Goal: Task Accomplishment & Management: Complete application form

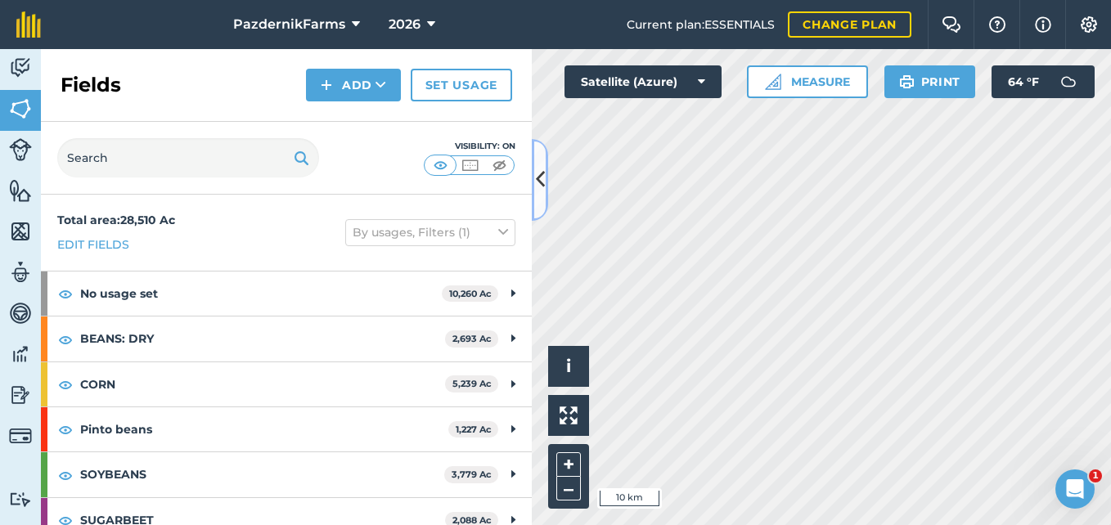
click at [540, 179] on icon at bounding box center [540, 179] width 9 height 29
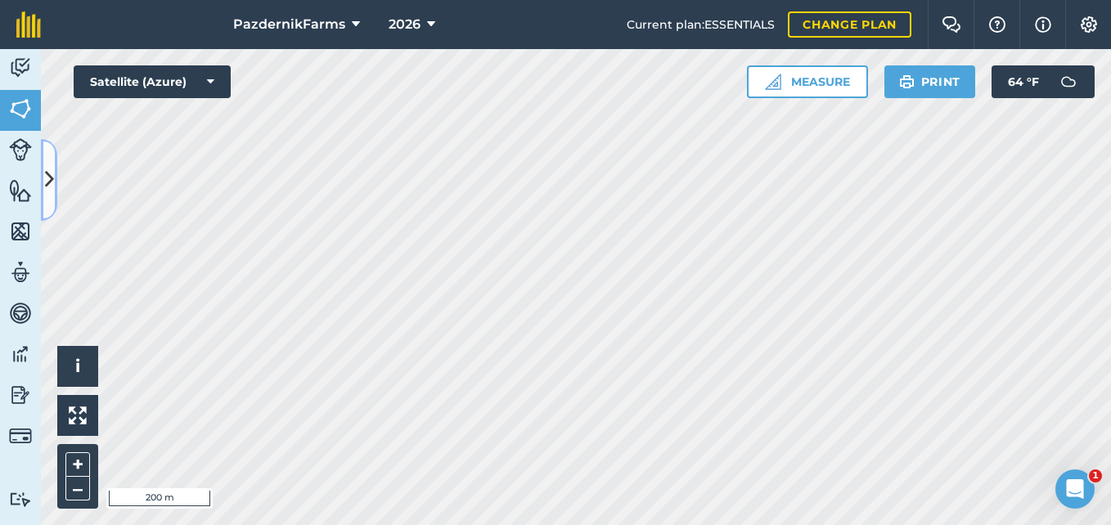
click at [55, 190] on button at bounding box center [49, 180] width 16 height 82
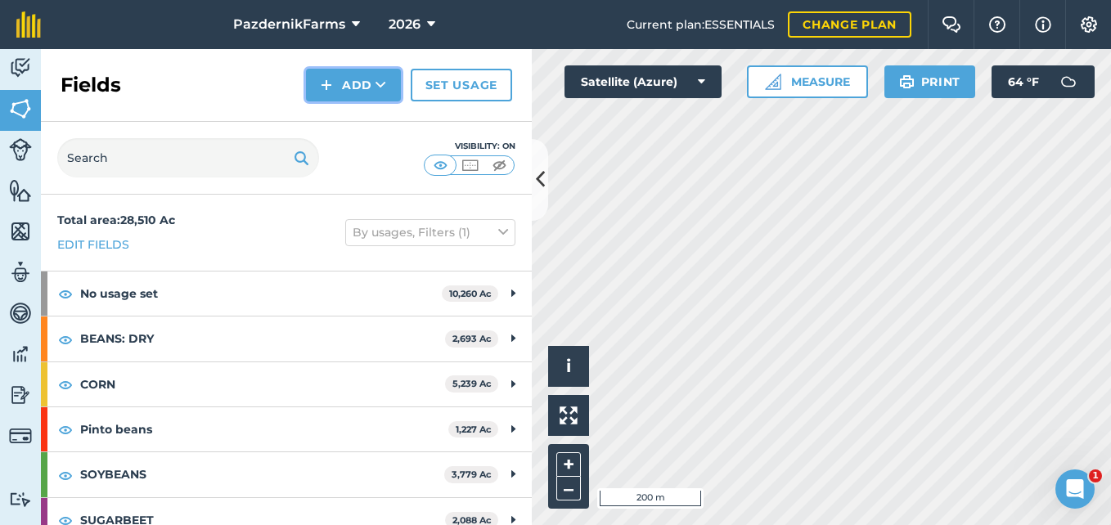
click at [356, 88] on button "Add" at bounding box center [353, 85] width 95 height 33
click at [356, 114] on link "Draw" at bounding box center [353, 122] width 90 height 36
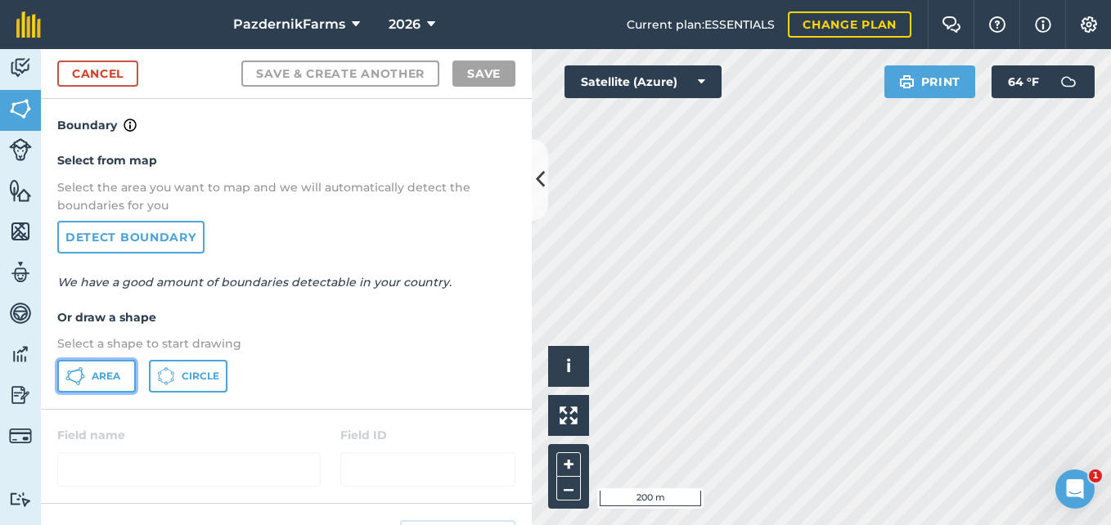
click at [129, 371] on button "Area" at bounding box center [96, 376] width 79 height 33
click at [541, 202] on button at bounding box center [540, 180] width 16 height 82
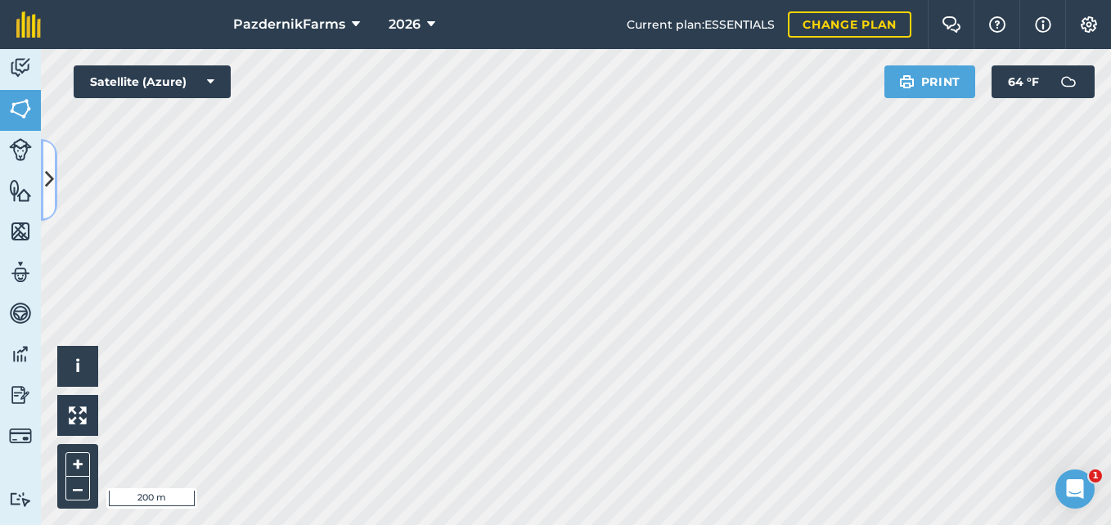
click at [46, 185] on icon at bounding box center [49, 179] width 9 height 29
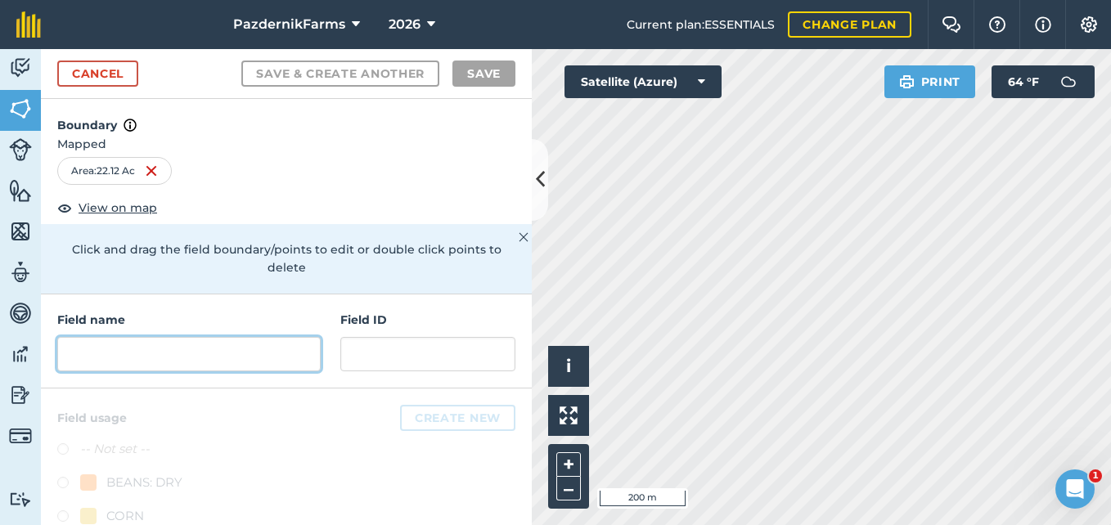
click at [211, 354] on input "text" at bounding box center [188, 354] width 263 height 34
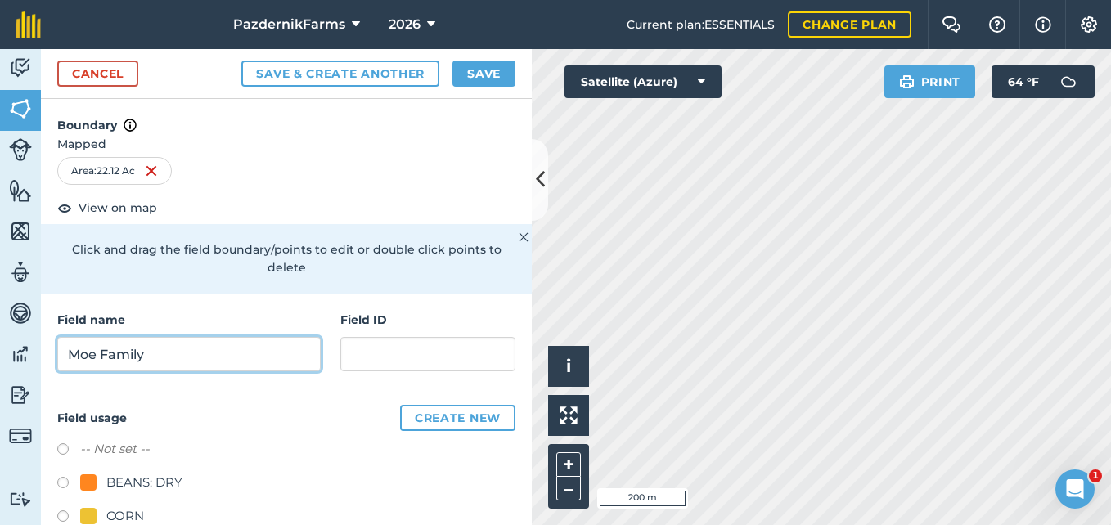
type input "Moe Family"
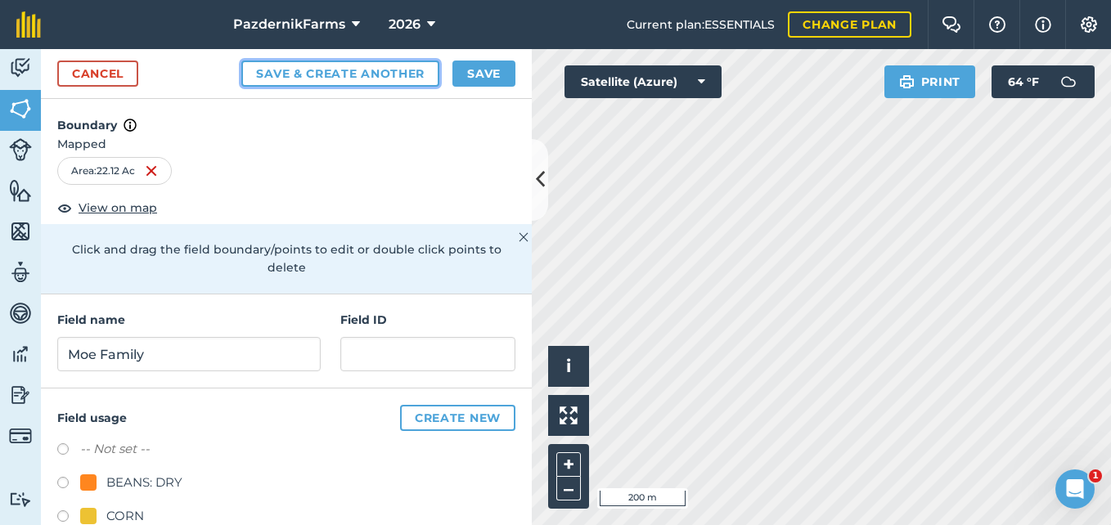
click at [315, 66] on button "Save & Create Another" at bounding box center [340, 74] width 198 height 26
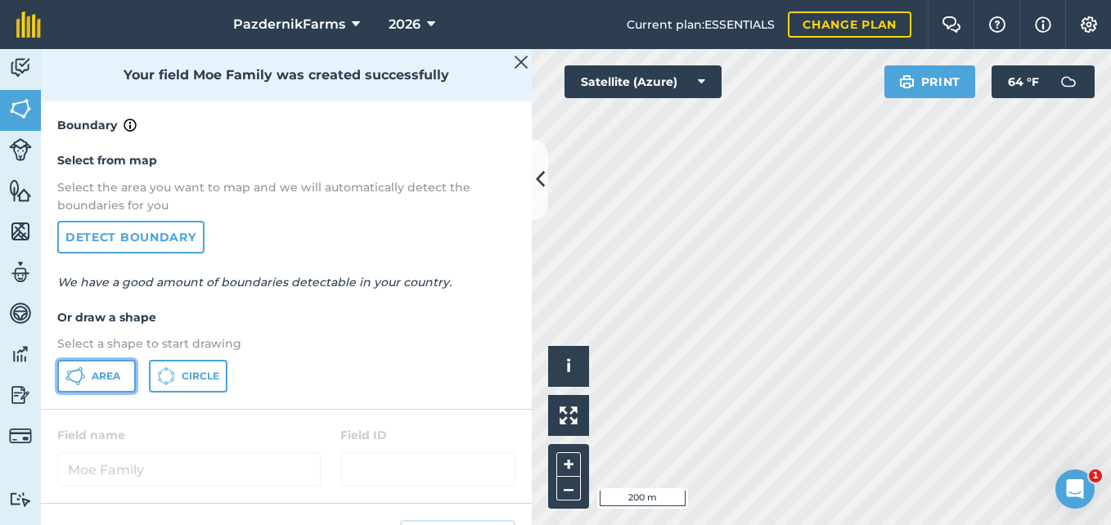
click at [101, 375] on span "Area" at bounding box center [106, 376] width 29 height 13
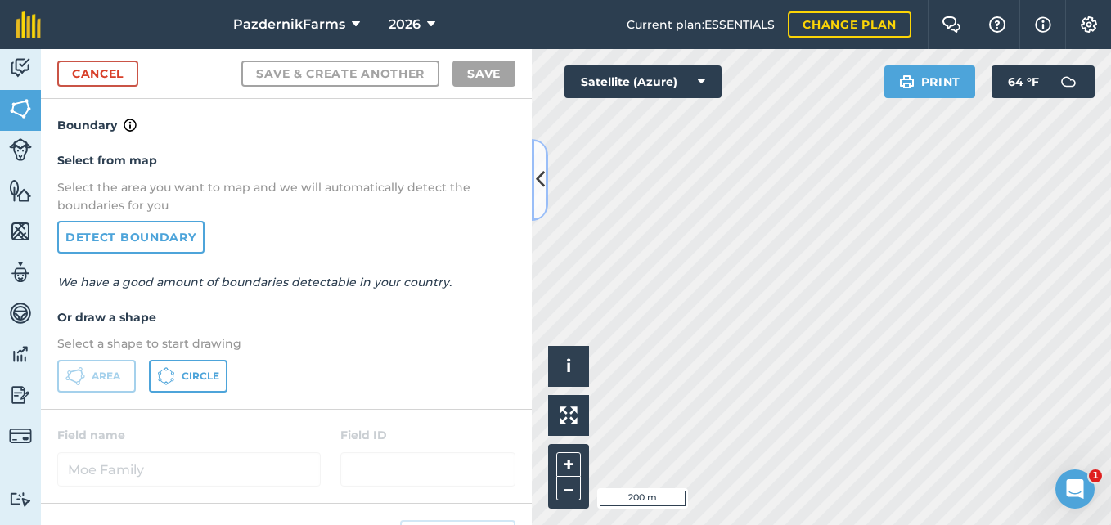
click at [541, 196] on button at bounding box center [540, 180] width 16 height 82
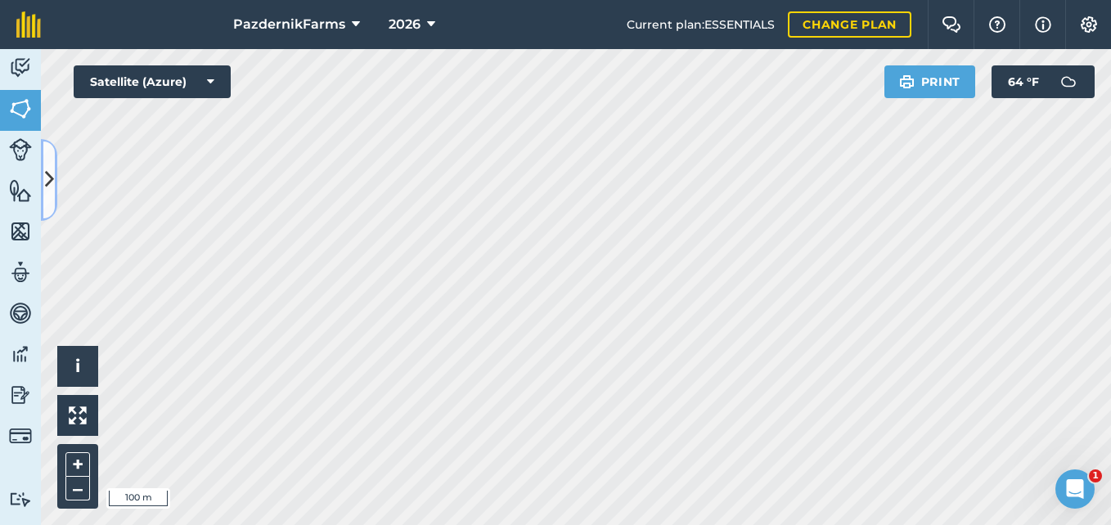
click at [50, 189] on icon at bounding box center [49, 179] width 9 height 29
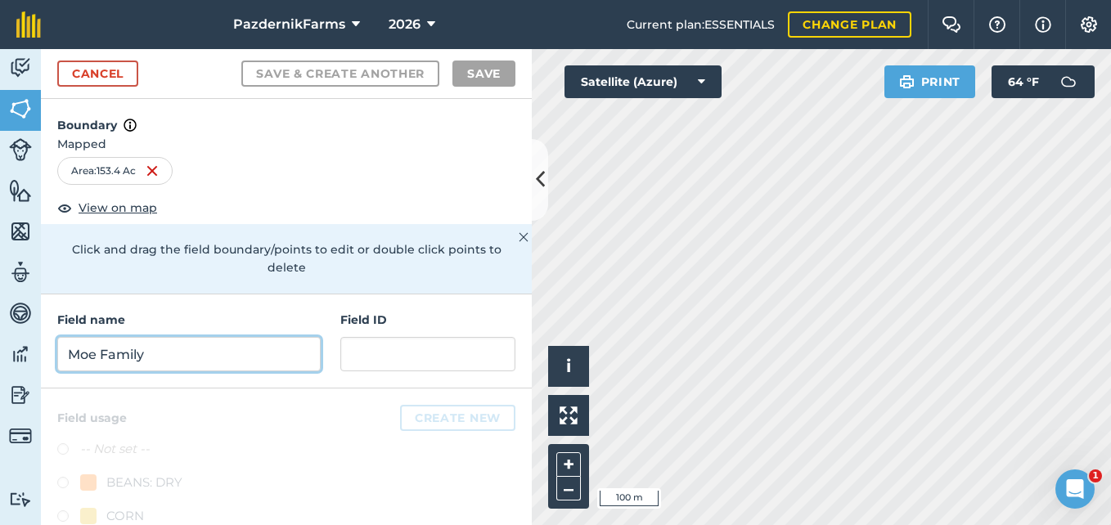
click at [272, 350] on input "Moe Family" at bounding box center [188, 354] width 263 height 34
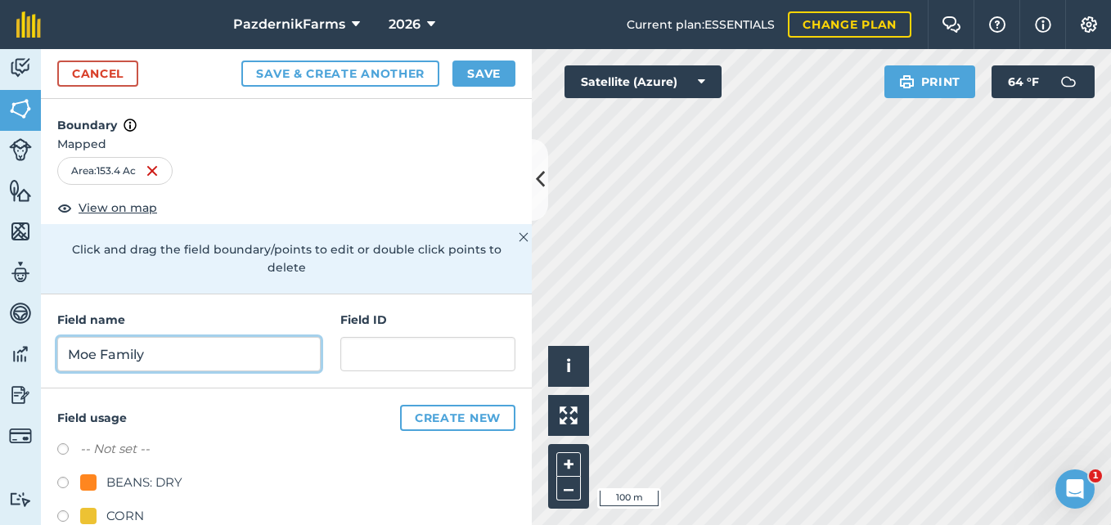
type input "Moe Family"
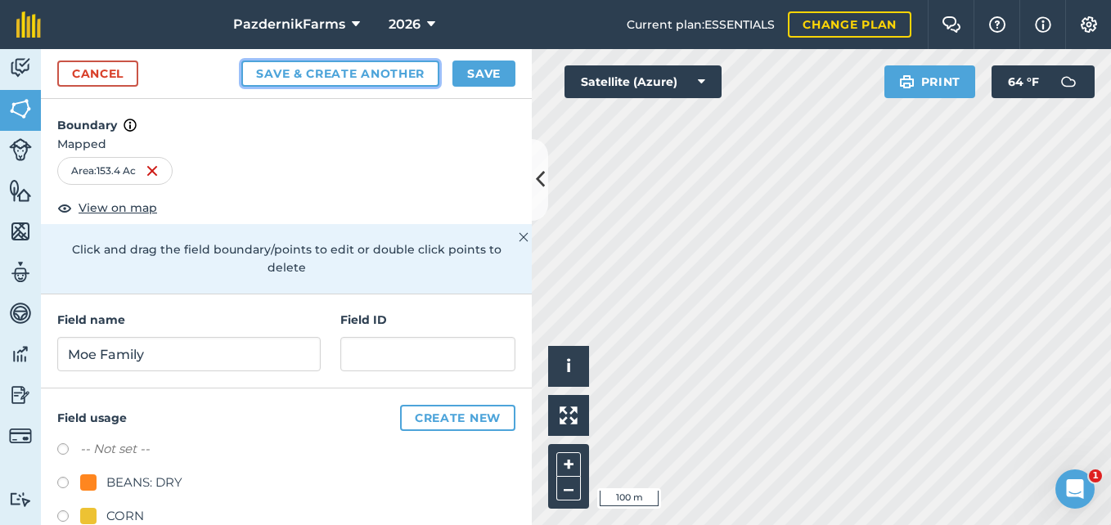
click at [292, 67] on button "Save & Create Another" at bounding box center [340, 74] width 198 height 26
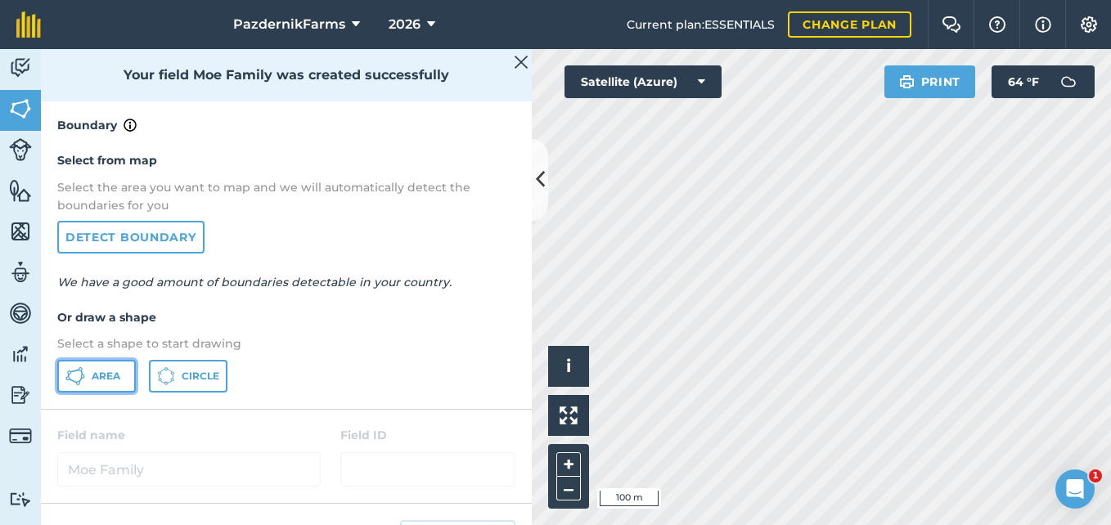
click at [112, 371] on span "Area" at bounding box center [106, 376] width 29 height 13
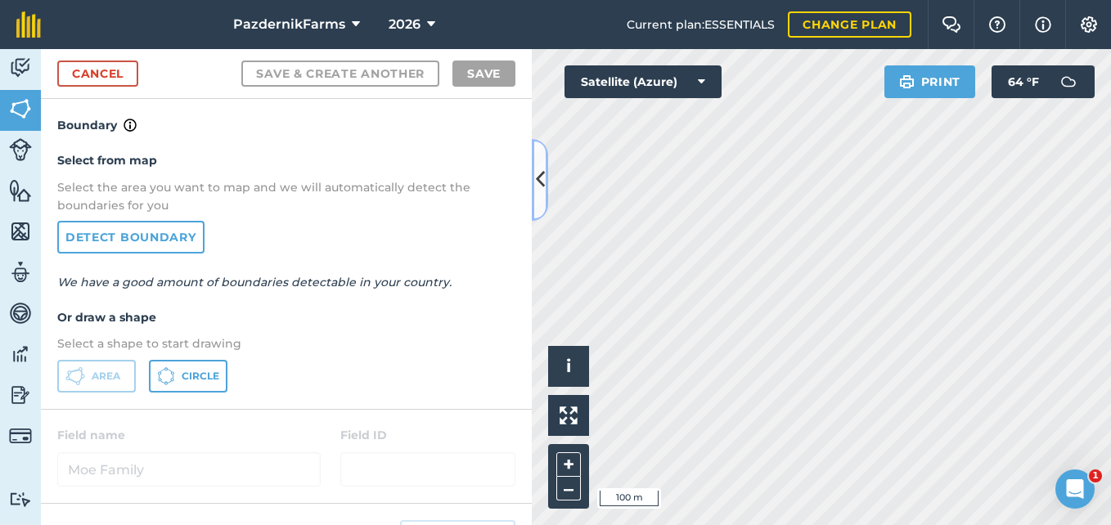
click at [533, 187] on button at bounding box center [540, 180] width 16 height 82
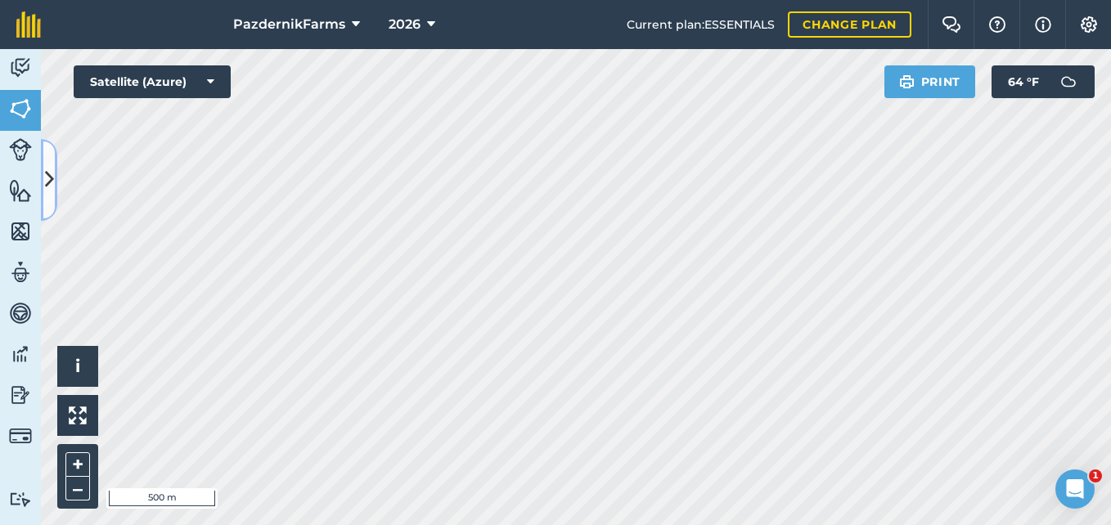
click at [54, 195] on button at bounding box center [49, 180] width 16 height 82
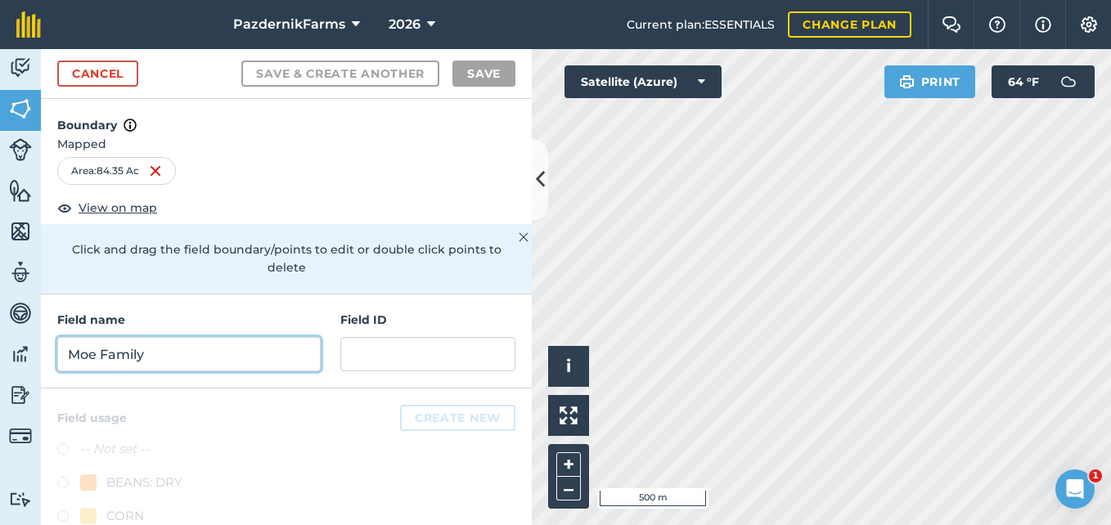
click at [142, 349] on input "Moe Family" at bounding box center [188, 354] width 263 height 34
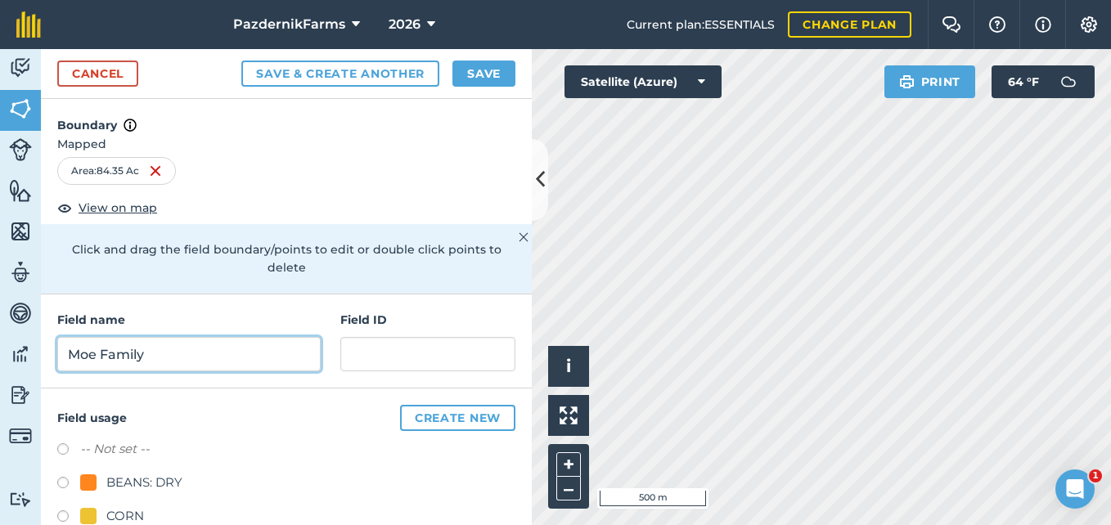
type input "Moe Family"
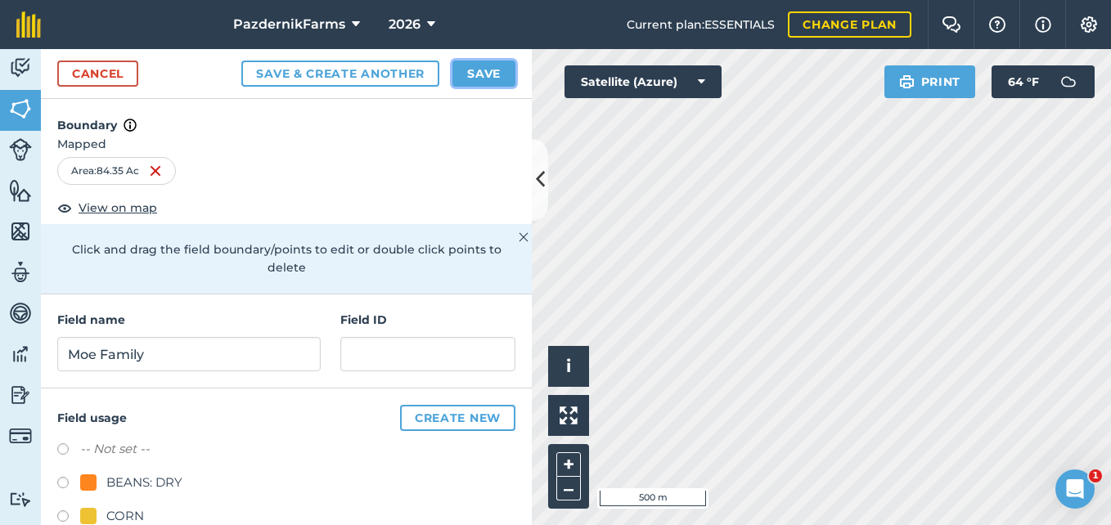
click at [495, 76] on button "Save" at bounding box center [483, 74] width 63 height 26
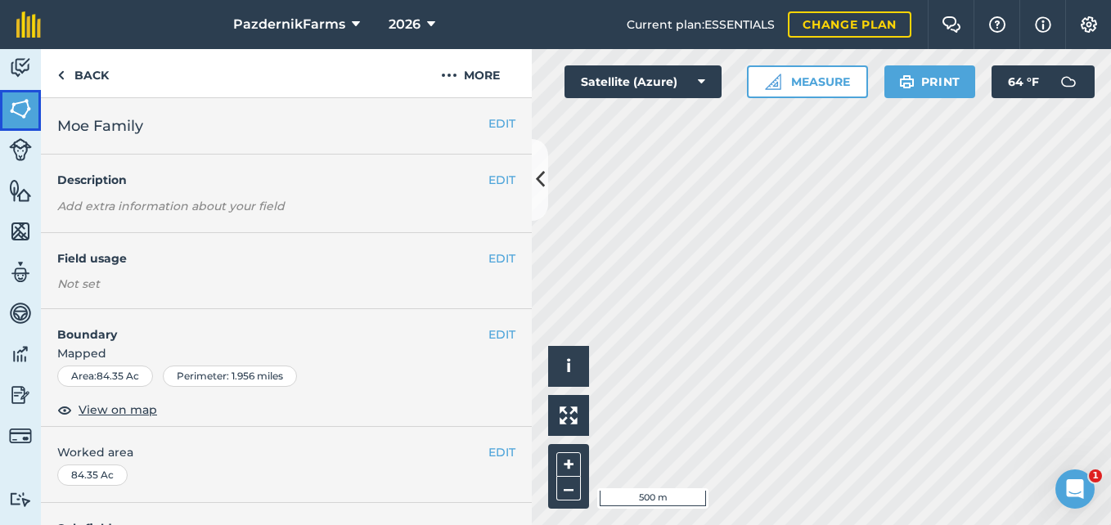
click at [33, 110] on link "Fields" at bounding box center [20, 110] width 41 height 41
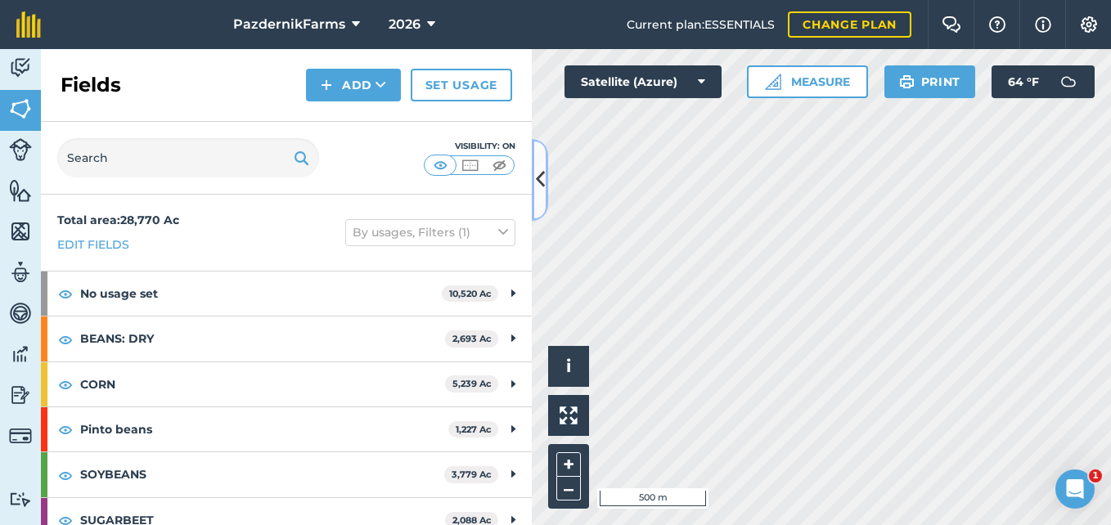
click at [539, 193] on icon at bounding box center [540, 179] width 9 height 29
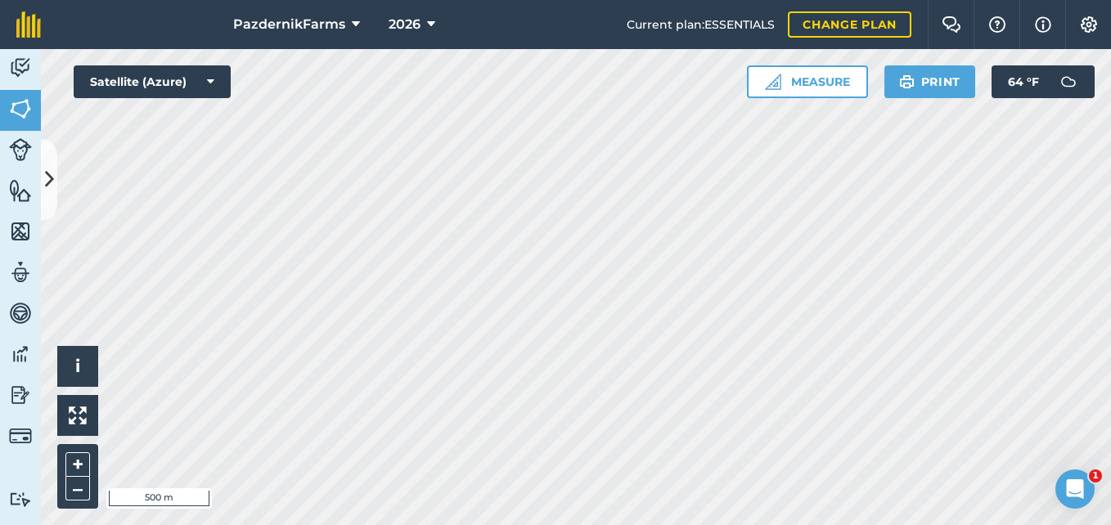
click at [636, 0] on html "PazdernikFarms 2026 Current plan : ESSENTIALS Change plan Farm Chat Help Info S…" at bounding box center [555, 262] width 1111 height 525
click at [56, 191] on button at bounding box center [49, 180] width 16 height 82
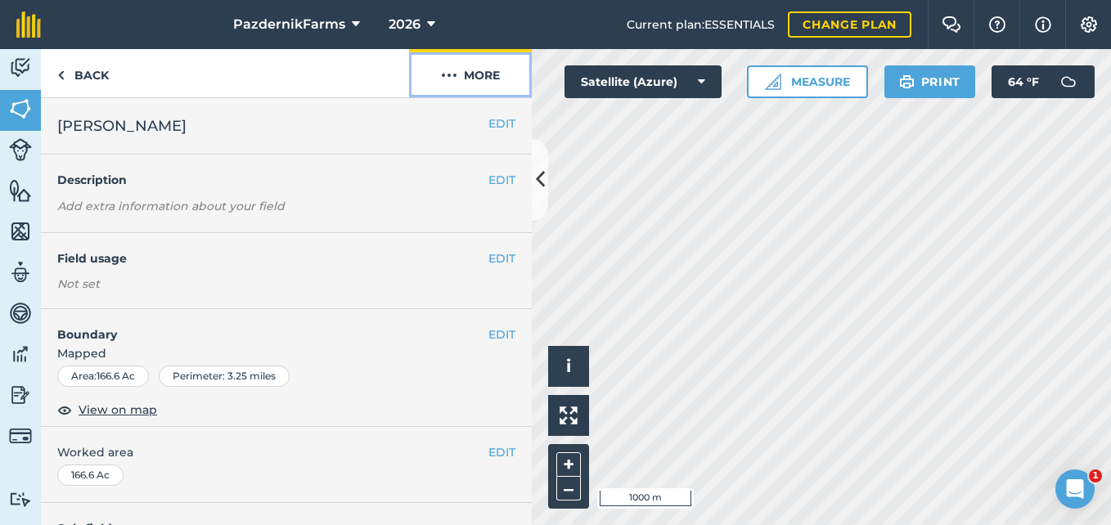
click at [488, 68] on button "More" at bounding box center [470, 73] width 123 height 48
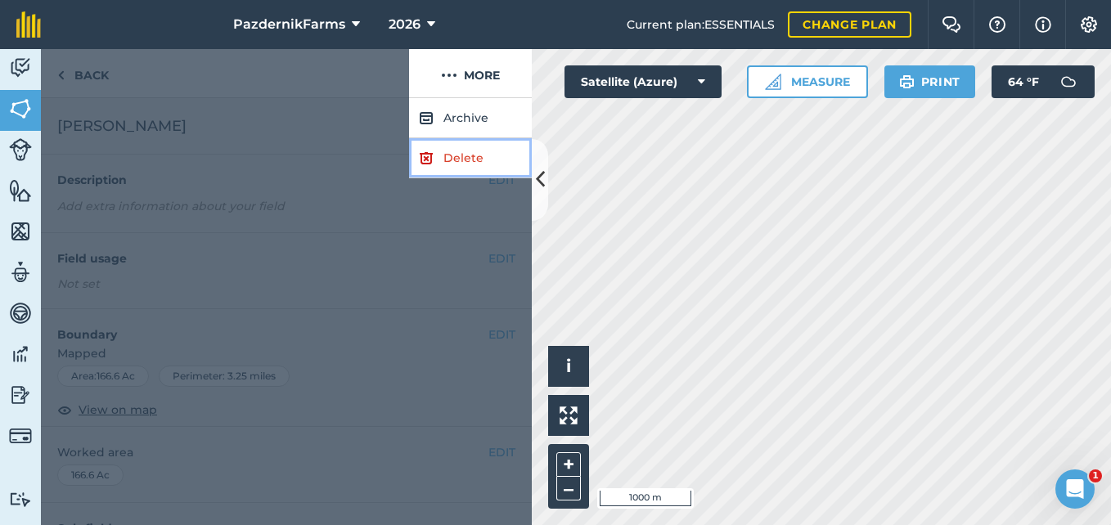
click at [457, 167] on link "Delete" at bounding box center [470, 158] width 123 height 40
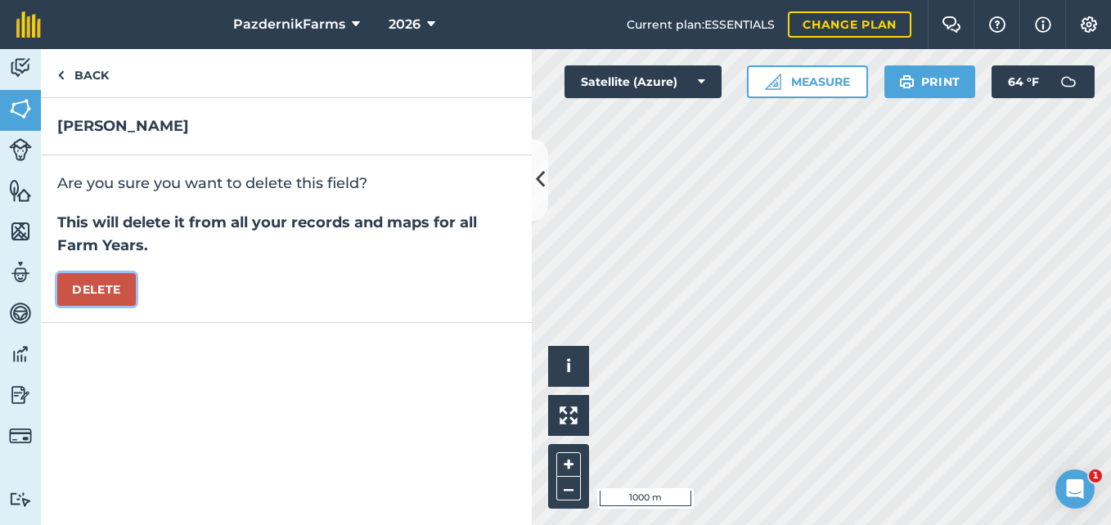
click at [106, 290] on button "Delete" at bounding box center [96, 289] width 79 height 33
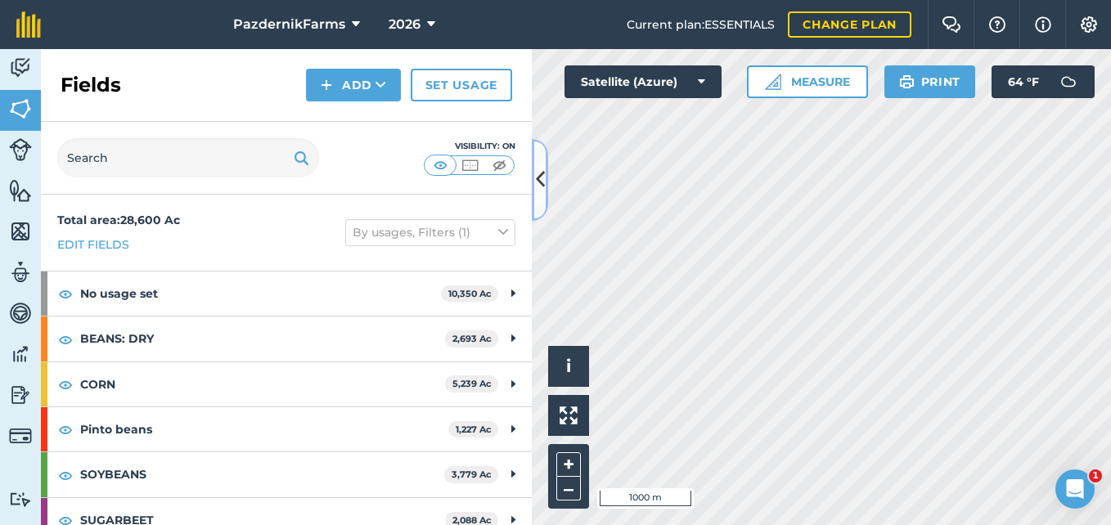
click at [547, 191] on button at bounding box center [540, 180] width 16 height 82
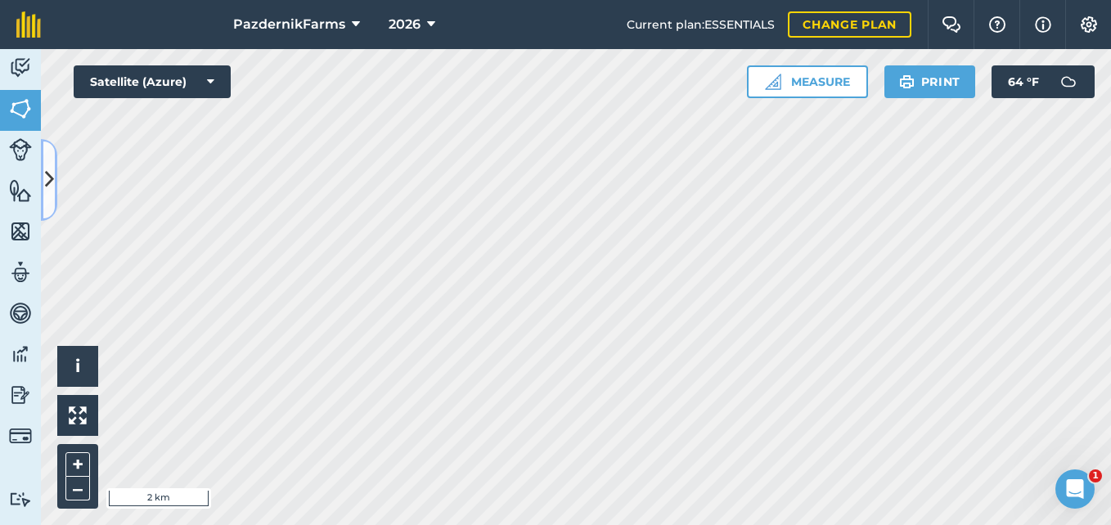
click at [52, 199] on button at bounding box center [49, 180] width 16 height 82
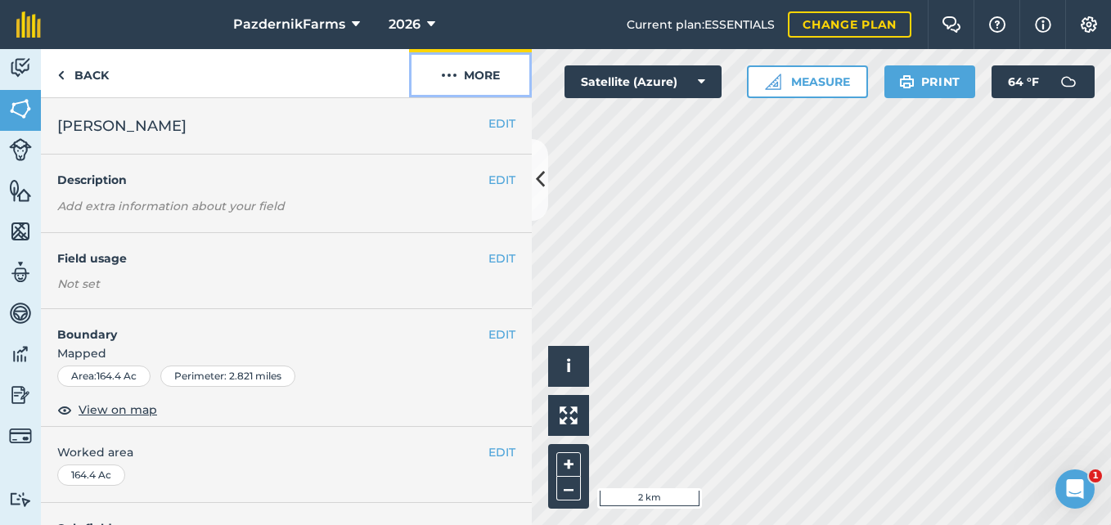
click at [492, 69] on button "More" at bounding box center [470, 73] width 123 height 48
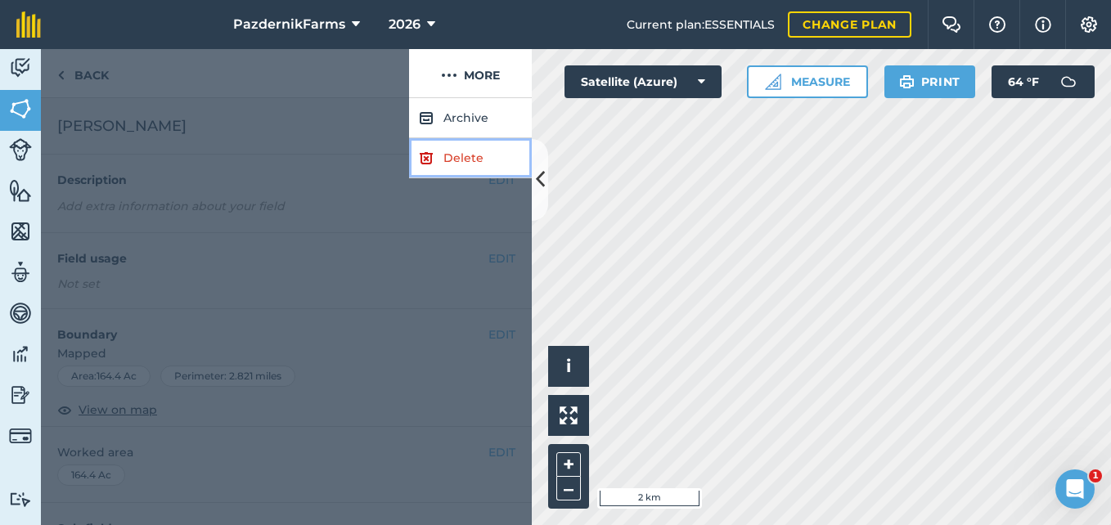
click at [453, 152] on link "Delete" at bounding box center [470, 158] width 123 height 40
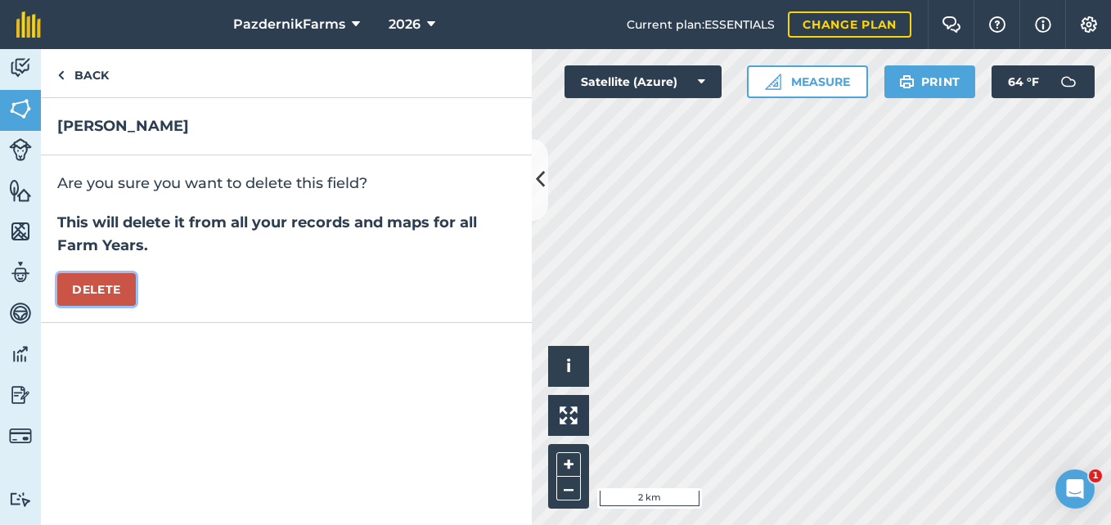
click at [111, 284] on button "Delete" at bounding box center [96, 289] width 79 height 33
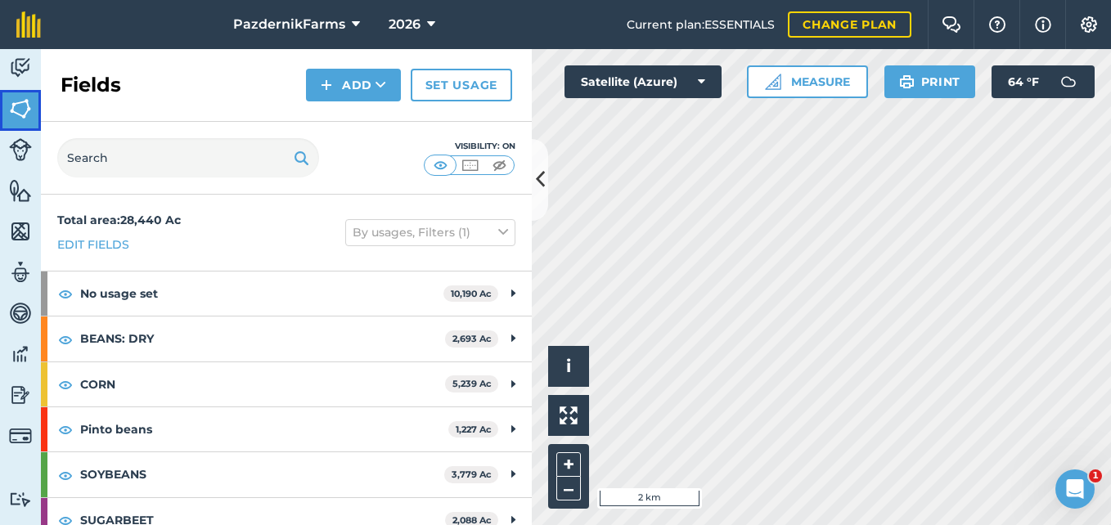
click at [12, 106] on img at bounding box center [20, 109] width 23 height 25
click at [542, 189] on icon at bounding box center [540, 179] width 9 height 29
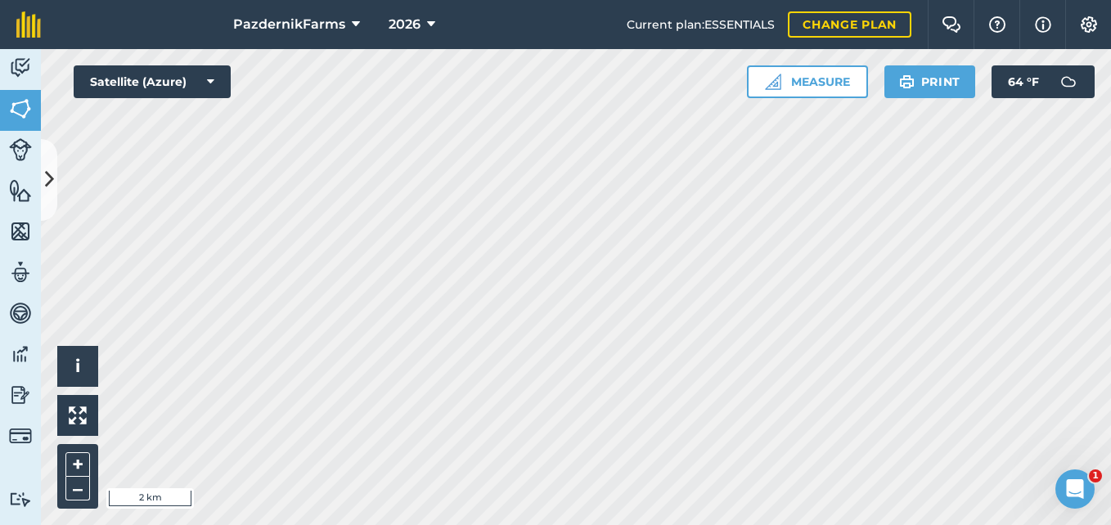
click at [424, 524] on html "PazdernikFarms 2026 Current plan : ESSENTIALS Change plan Farm Chat Help Info S…" at bounding box center [555, 262] width 1111 height 525
click at [295, 524] on html "PazdernikFarms 2026 Current plan : ESSENTIALS Change plan Farm Chat Help Info S…" at bounding box center [555, 262] width 1111 height 525
click at [523, 524] on html "PazdernikFarms 2026 Current plan : ESSENTIALS Change plan Farm Chat Help Info S…" at bounding box center [555, 262] width 1111 height 525
click at [72, 0] on html "PazdernikFarms 2026 Current plan : ESSENTIALS Change plan Farm Chat Help Info S…" at bounding box center [555, 262] width 1111 height 525
click at [49, 190] on icon at bounding box center [49, 179] width 9 height 29
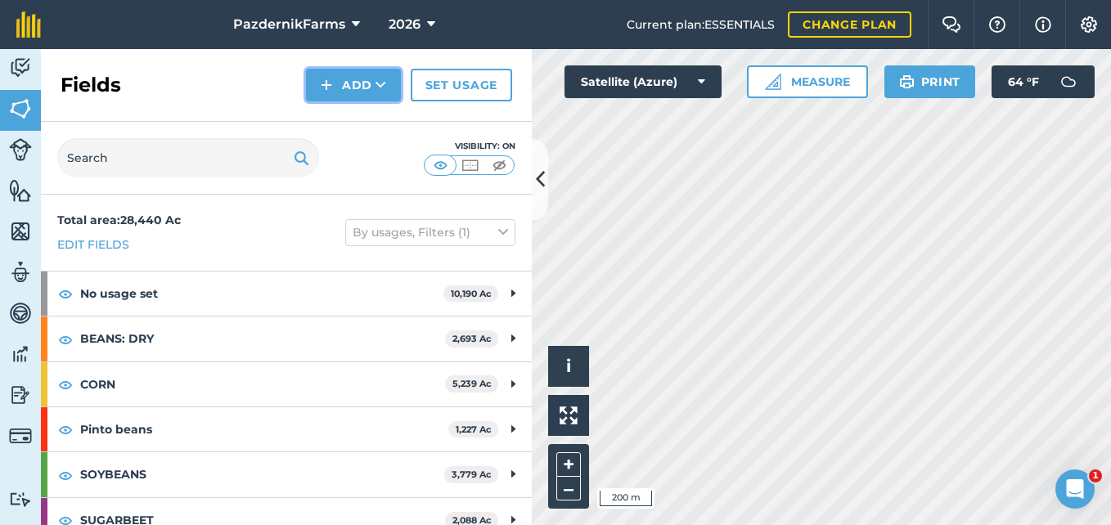
click at [342, 88] on button "Add" at bounding box center [353, 85] width 95 height 33
click at [342, 111] on link "Draw" at bounding box center [353, 122] width 90 height 36
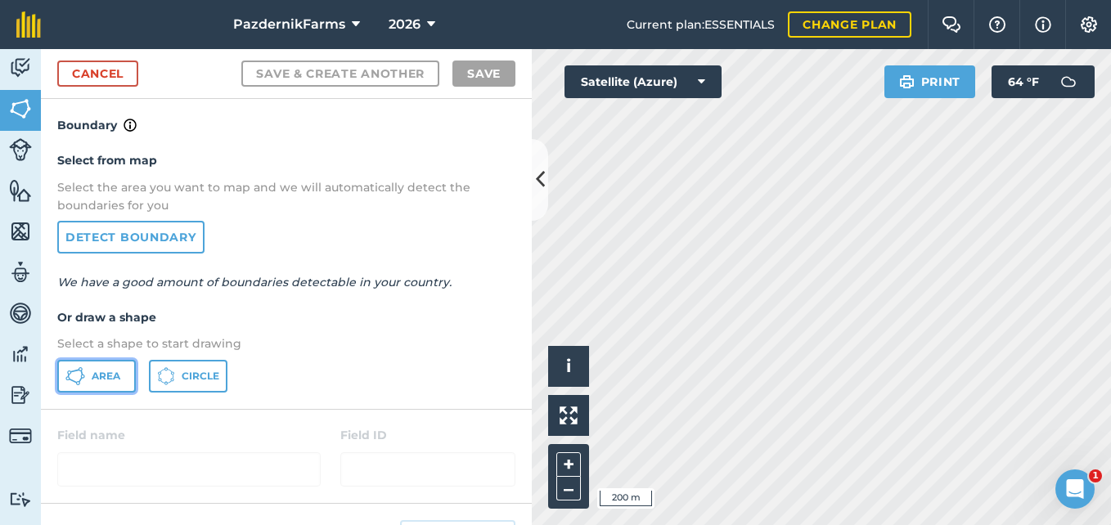
click at [110, 380] on span "Area" at bounding box center [106, 376] width 29 height 13
click at [536, 173] on icon at bounding box center [540, 179] width 9 height 29
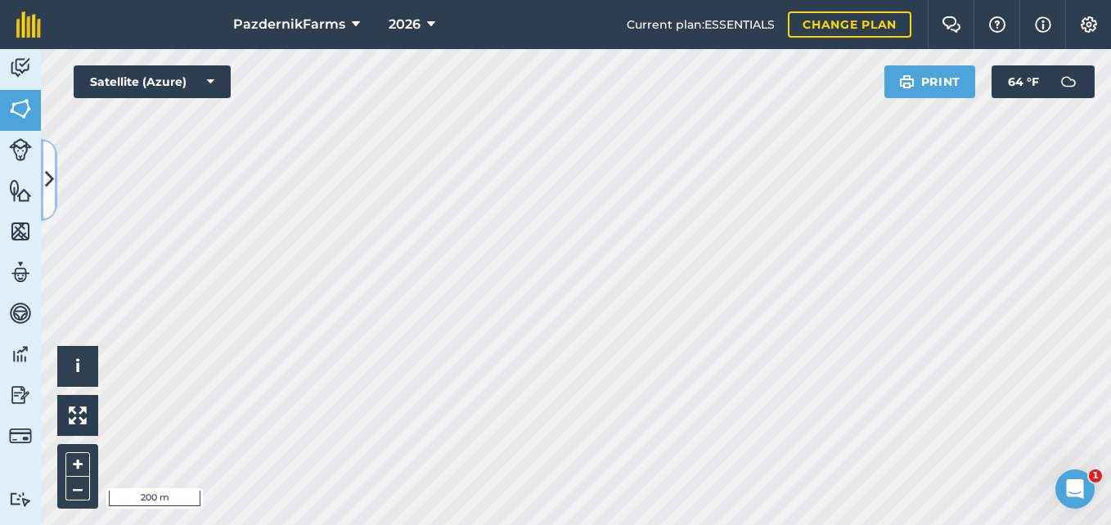
click at [55, 190] on button at bounding box center [49, 180] width 16 height 82
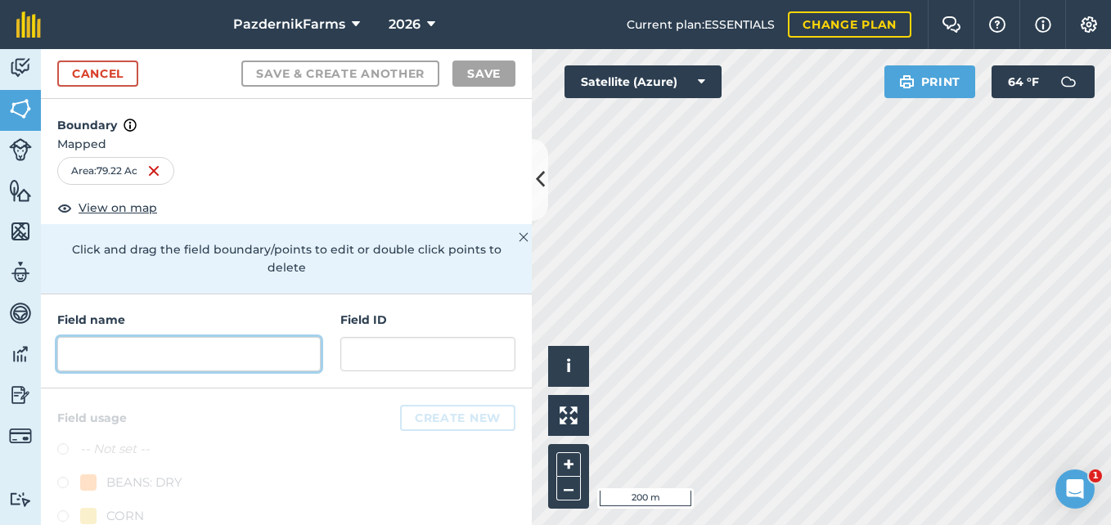
click at [195, 357] on input "text" at bounding box center [188, 354] width 263 height 34
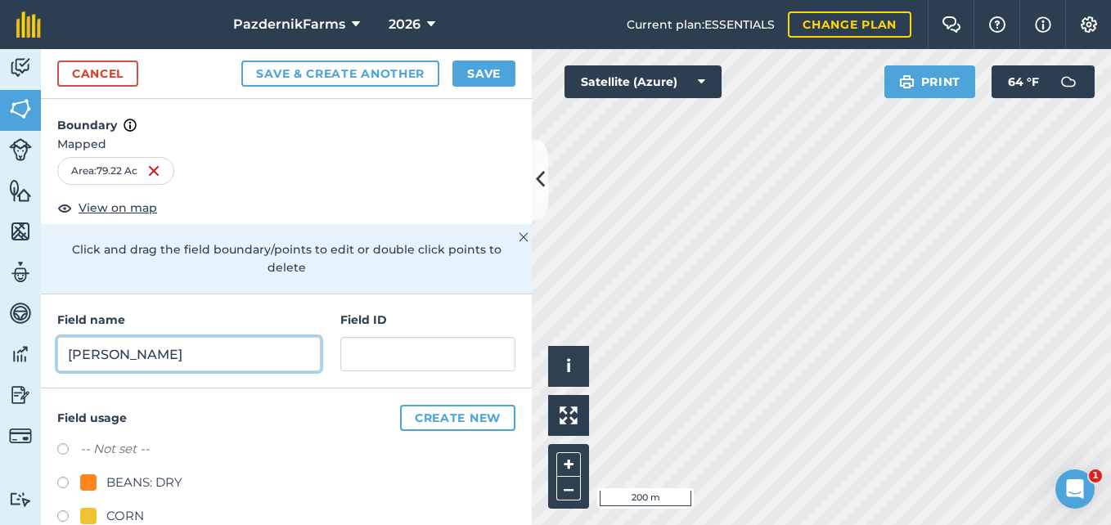
type input "[PERSON_NAME]"
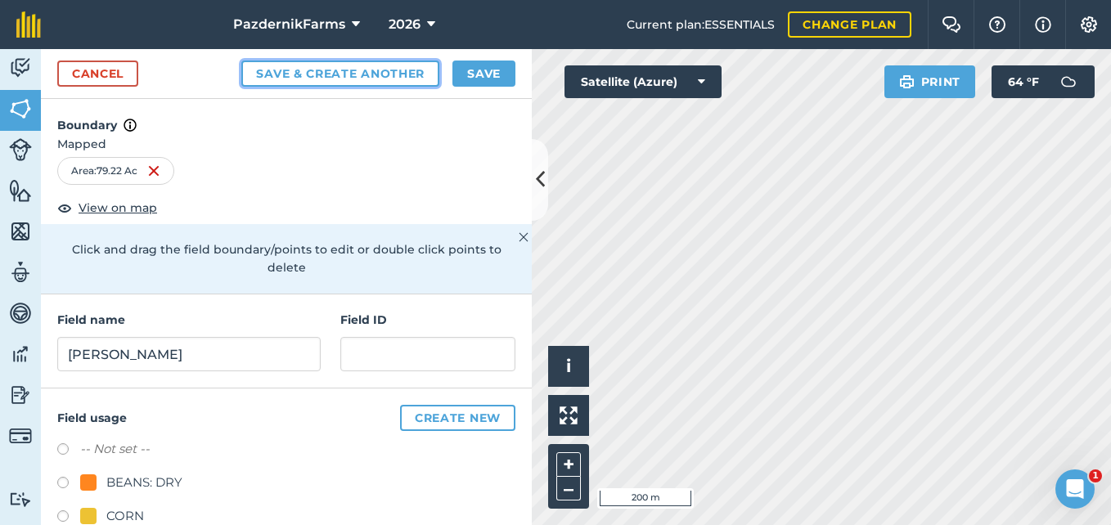
click at [303, 75] on button "Save & Create Another" at bounding box center [340, 74] width 198 height 26
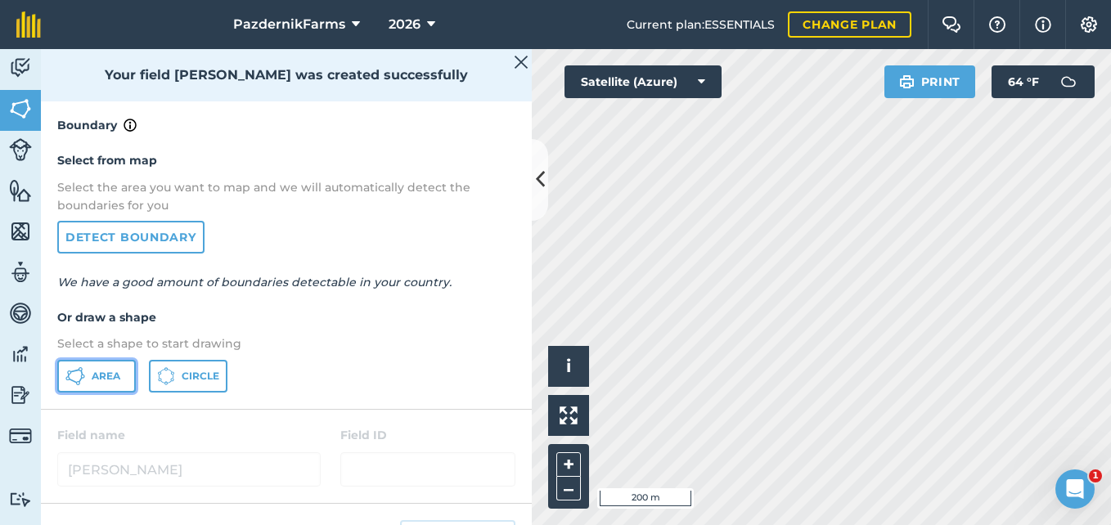
click at [70, 376] on icon at bounding box center [75, 377] width 20 height 20
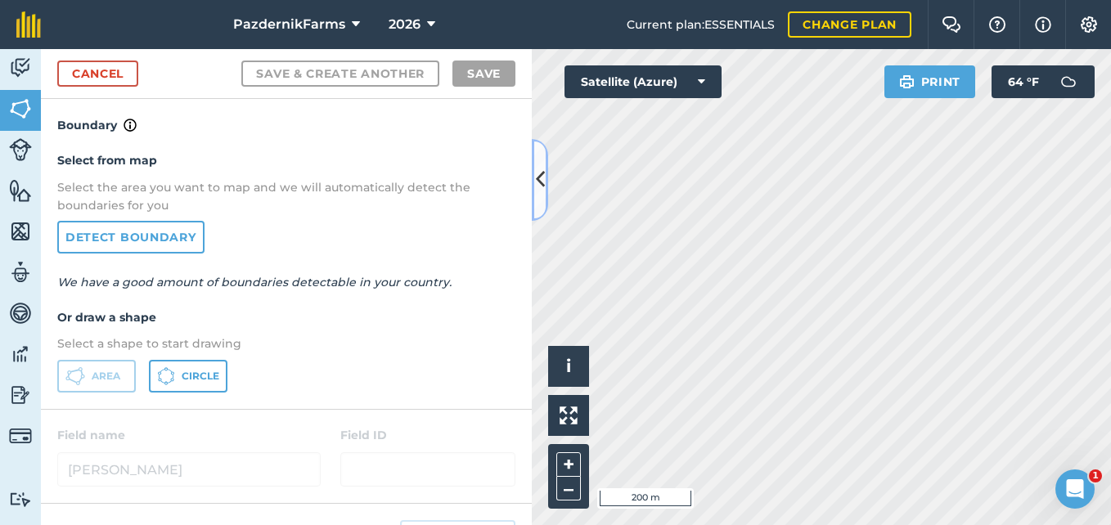
click at [538, 191] on icon at bounding box center [540, 179] width 9 height 29
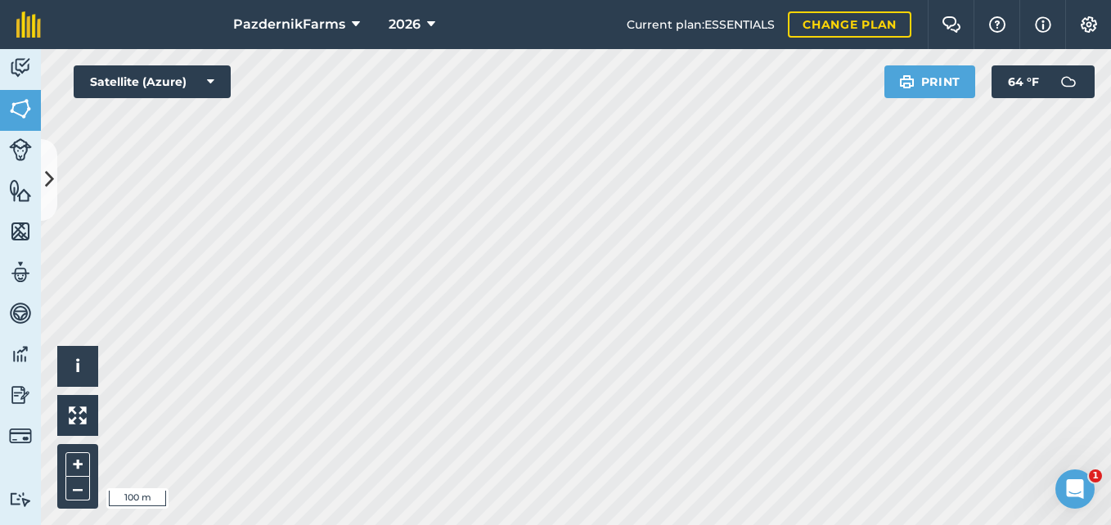
click at [399, 26] on div "PazdernikFarms 2026 Current plan : ESSENTIALS Change plan Farm Chat Help Info S…" at bounding box center [555, 262] width 1111 height 525
click at [43, 172] on button at bounding box center [49, 180] width 16 height 82
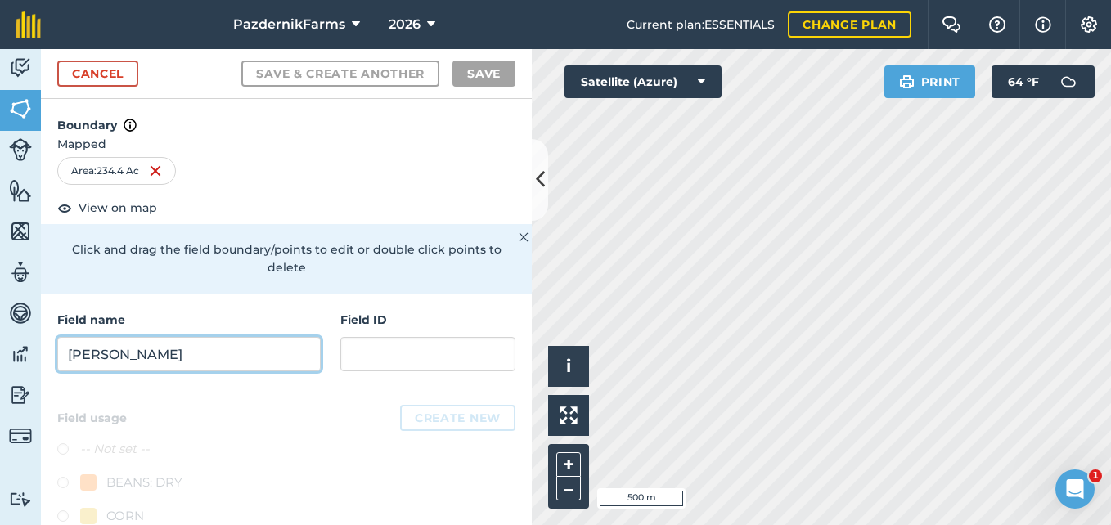
click at [134, 363] on input "[PERSON_NAME]" at bounding box center [188, 354] width 263 height 34
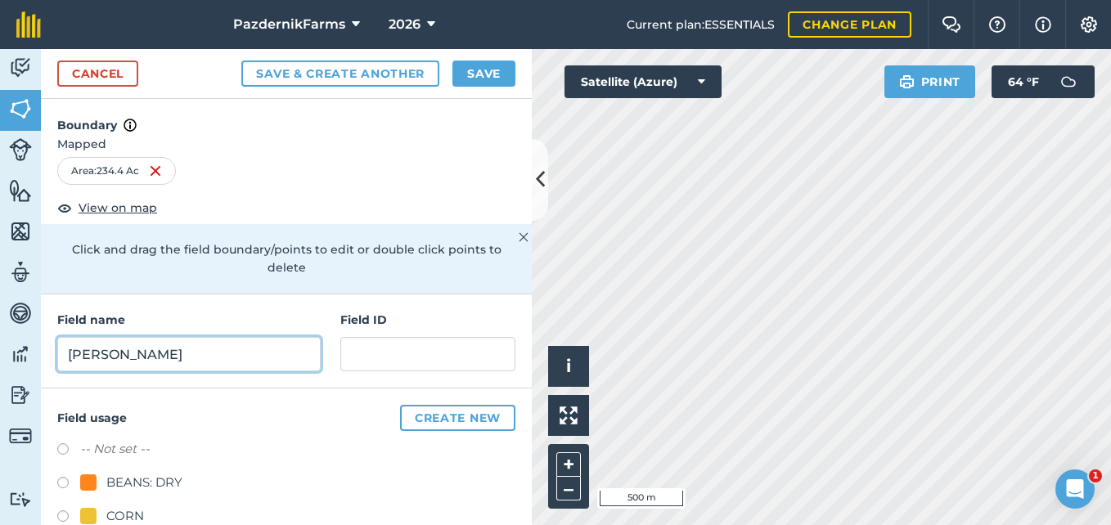
type input "[PERSON_NAME]"
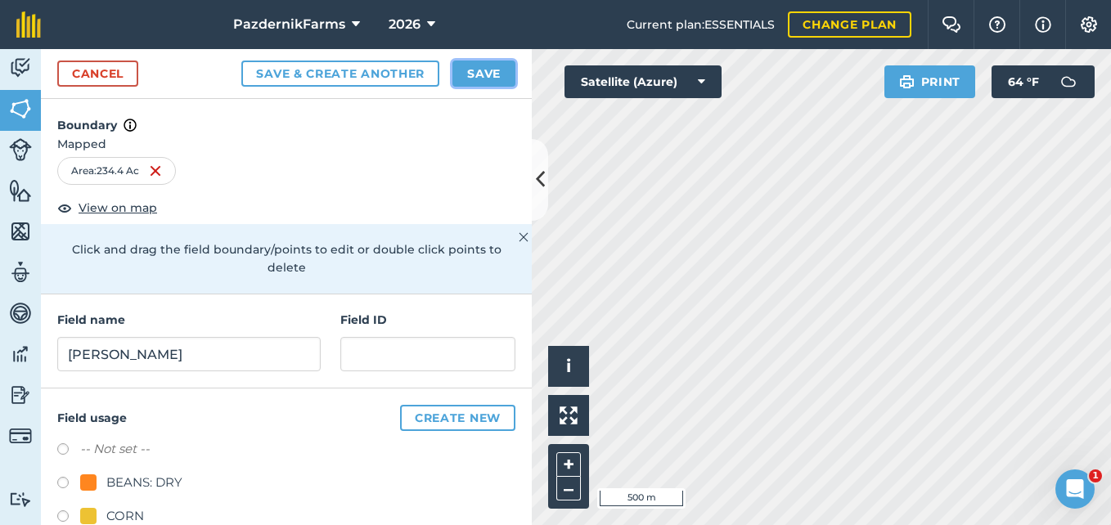
click at [476, 71] on button "Save" at bounding box center [483, 74] width 63 height 26
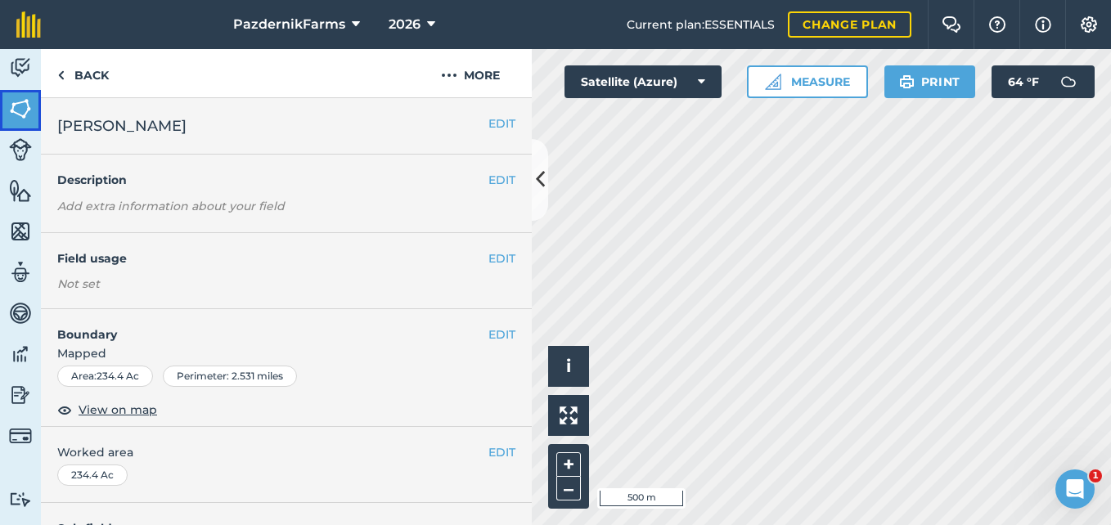
click at [20, 115] on img at bounding box center [20, 109] width 23 height 25
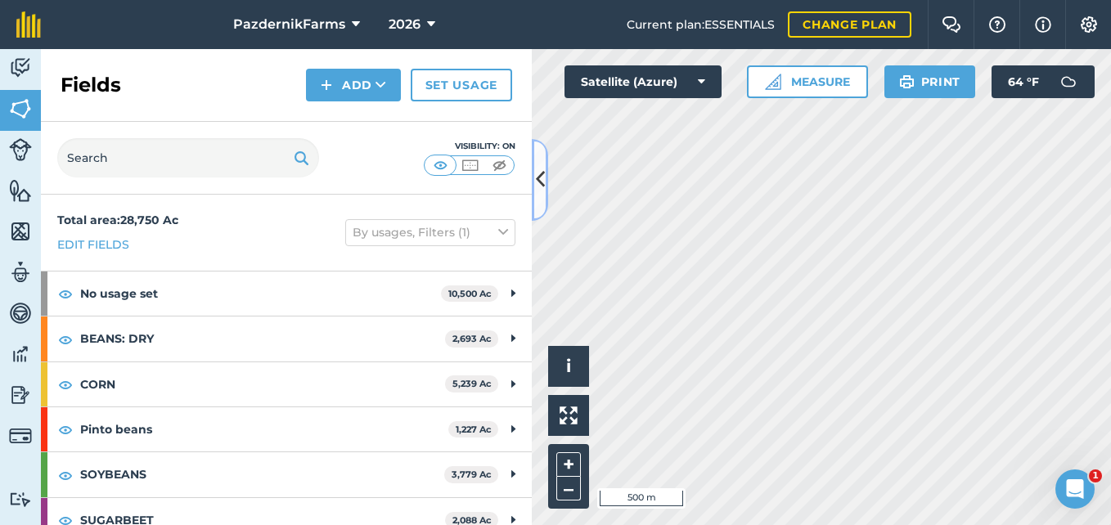
click at [538, 189] on icon at bounding box center [540, 179] width 9 height 29
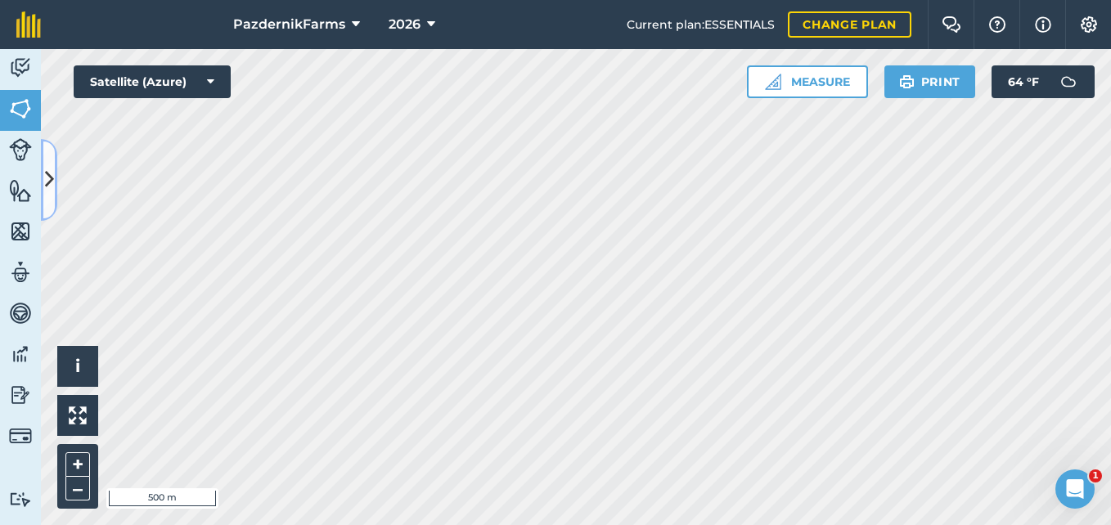
click at [53, 192] on icon at bounding box center [49, 179] width 9 height 29
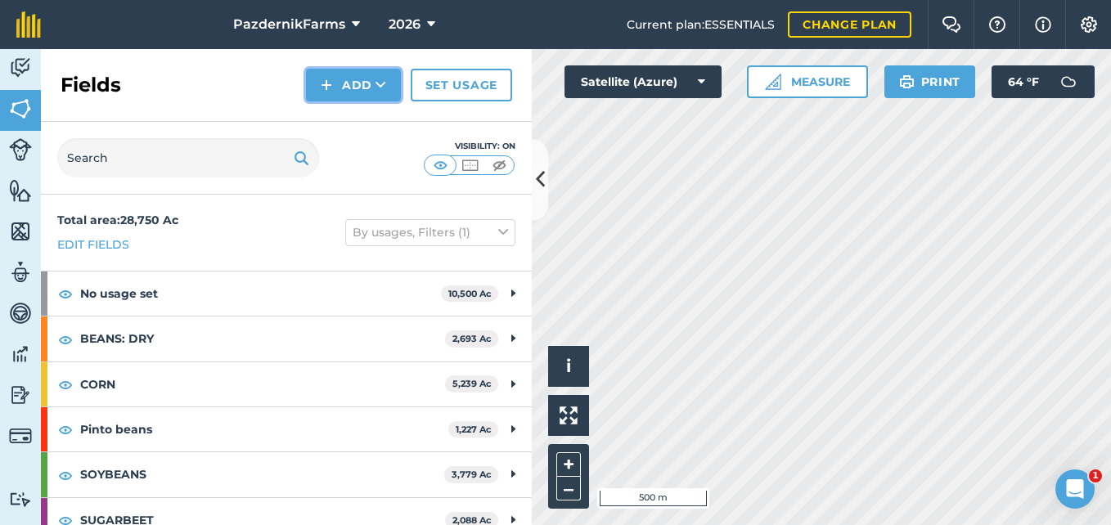
click at [371, 91] on button "Add" at bounding box center [353, 85] width 95 height 33
click at [379, 128] on link "Draw" at bounding box center [353, 122] width 90 height 36
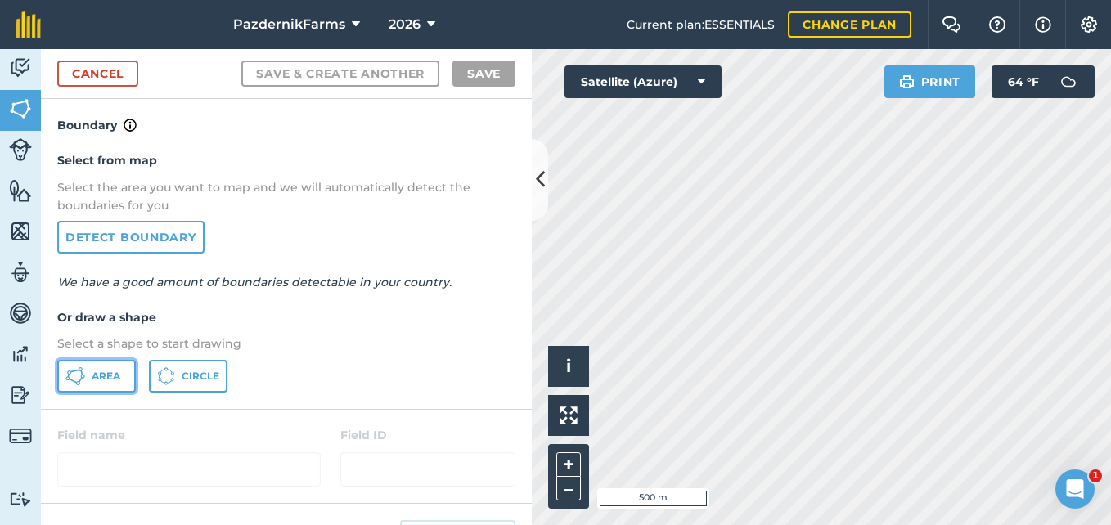
click at [114, 380] on span "Area" at bounding box center [106, 376] width 29 height 13
click at [533, 194] on button at bounding box center [540, 180] width 16 height 82
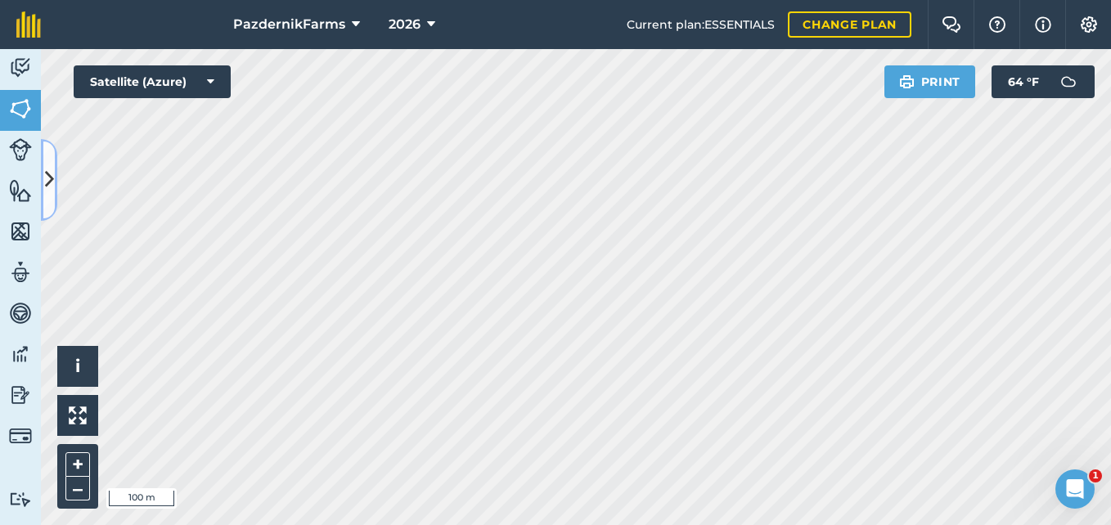
click at [50, 188] on icon at bounding box center [49, 179] width 9 height 29
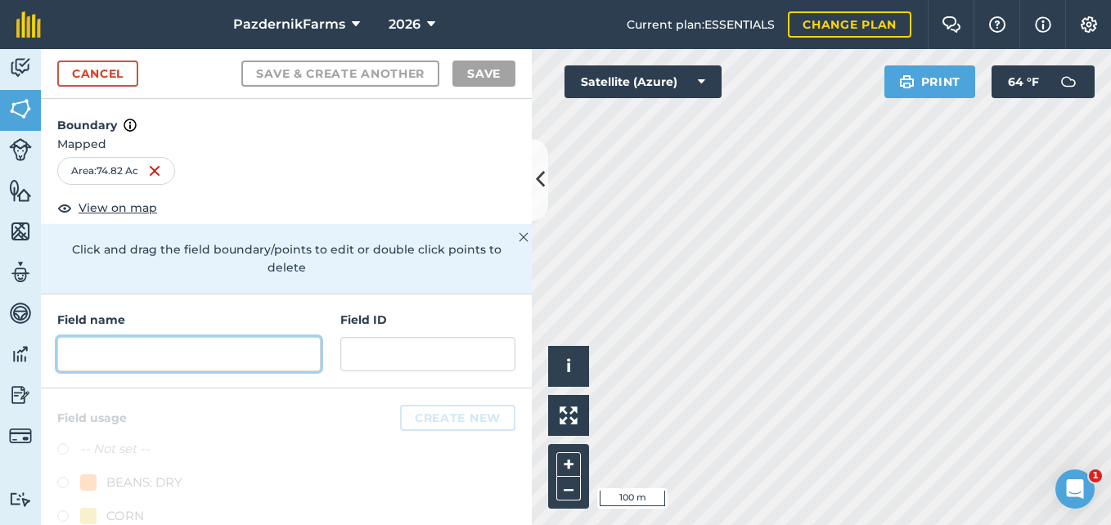
click at [112, 344] on input "text" at bounding box center [188, 354] width 263 height 34
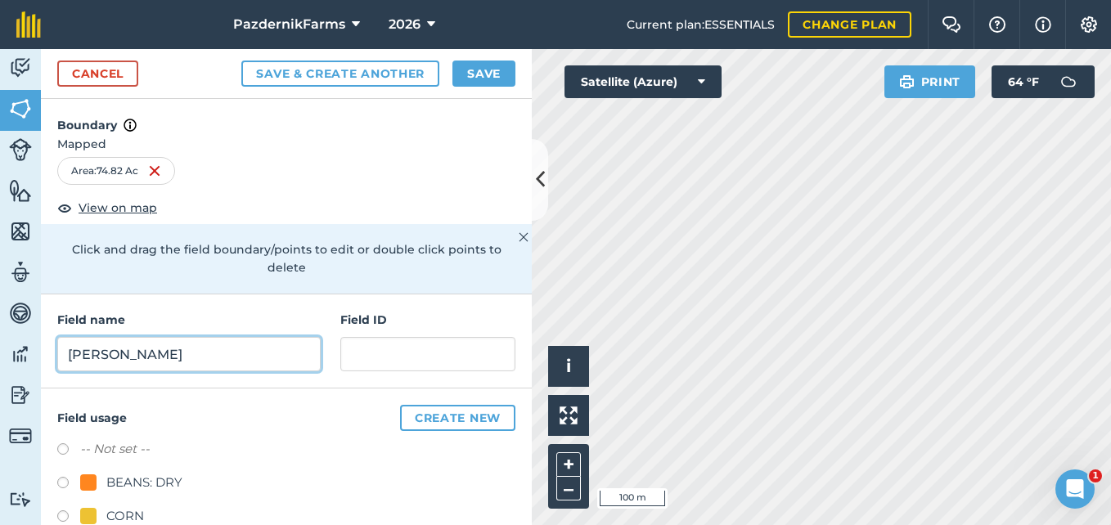
type input "[PERSON_NAME]"
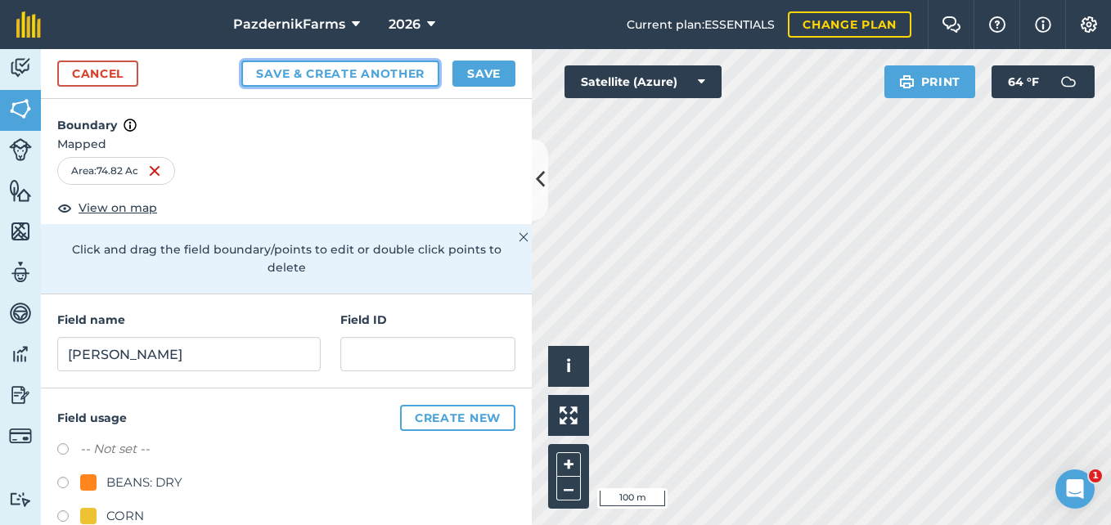
click at [408, 70] on button "Save & Create Another" at bounding box center [340, 74] width 198 height 26
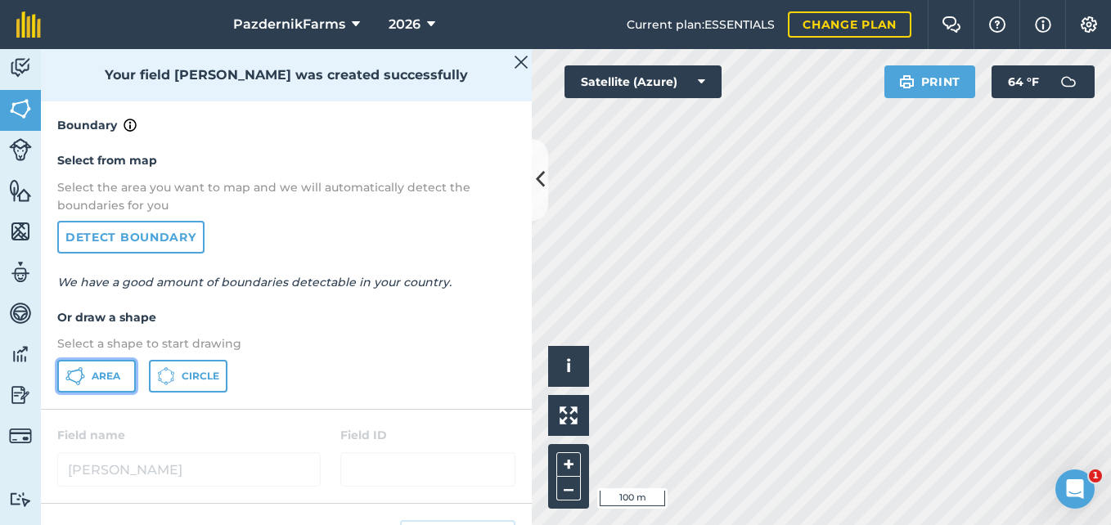
click at [113, 380] on span "Area" at bounding box center [106, 376] width 29 height 13
click at [541, 184] on icon at bounding box center [540, 179] width 9 height 29
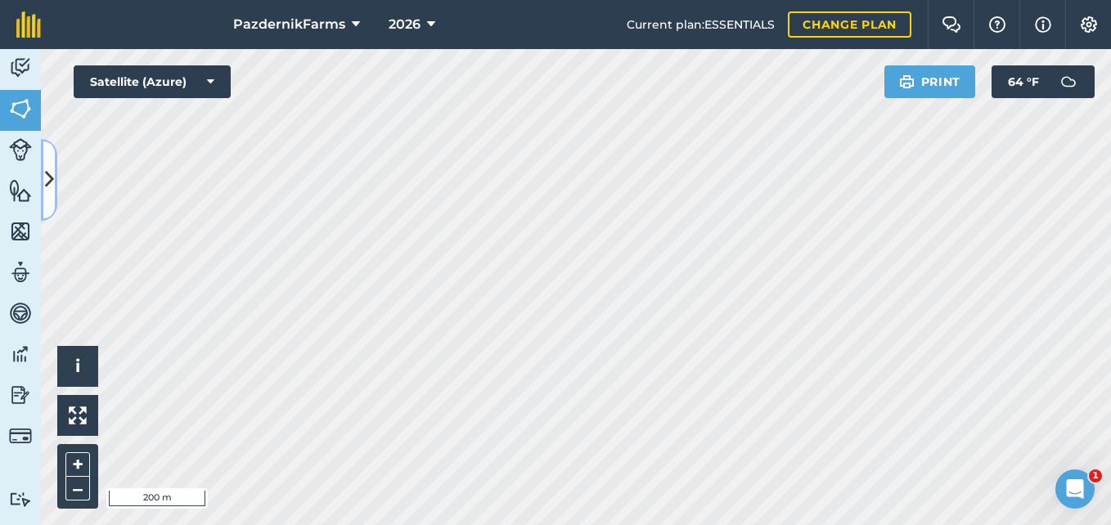
click at [45, 182] on icon at bounding box center [49, 179] width 9 height 29
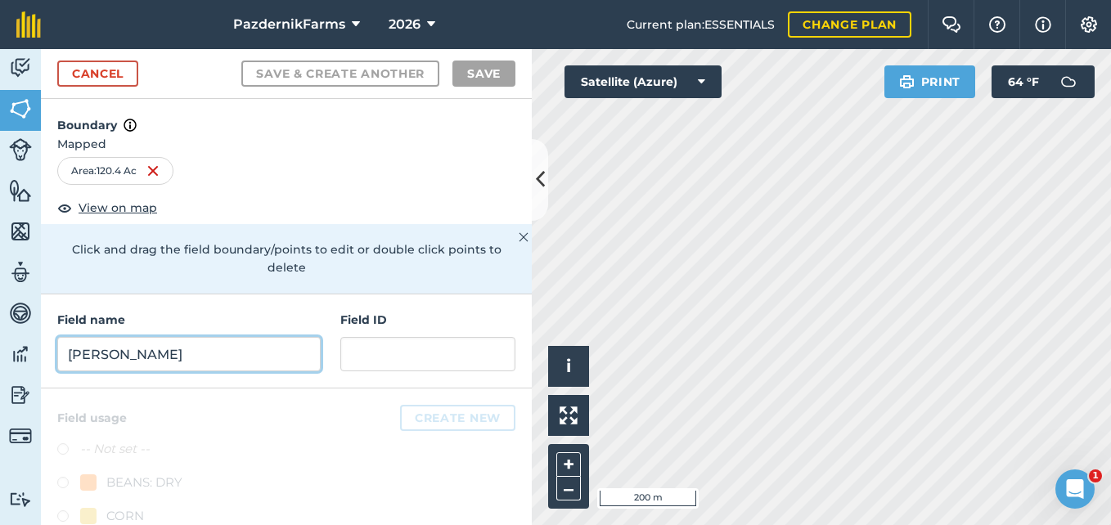
click at [157, 353] on input "[PERSON_NAME]" at bounding box center [188, 354] width 263 height 34
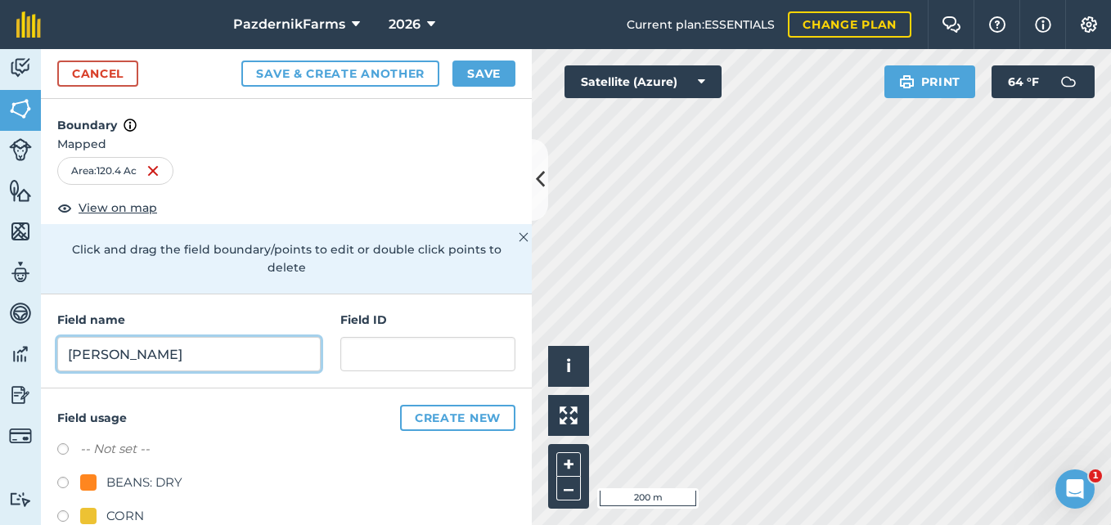
type input "[PERSON_NAME]"
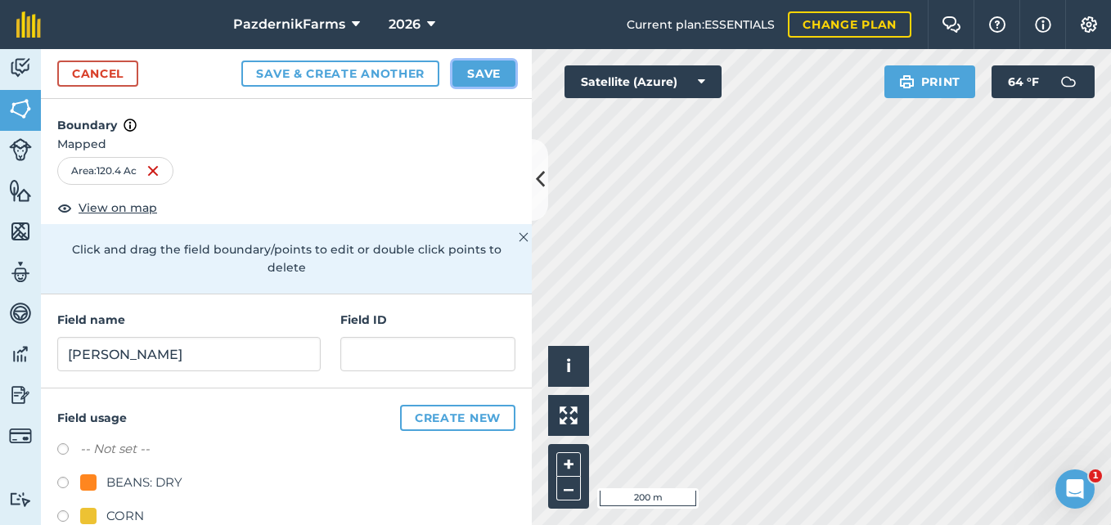
click at [488, 65] on button "Save" at bounding box center [483, 74] width 63 height 26
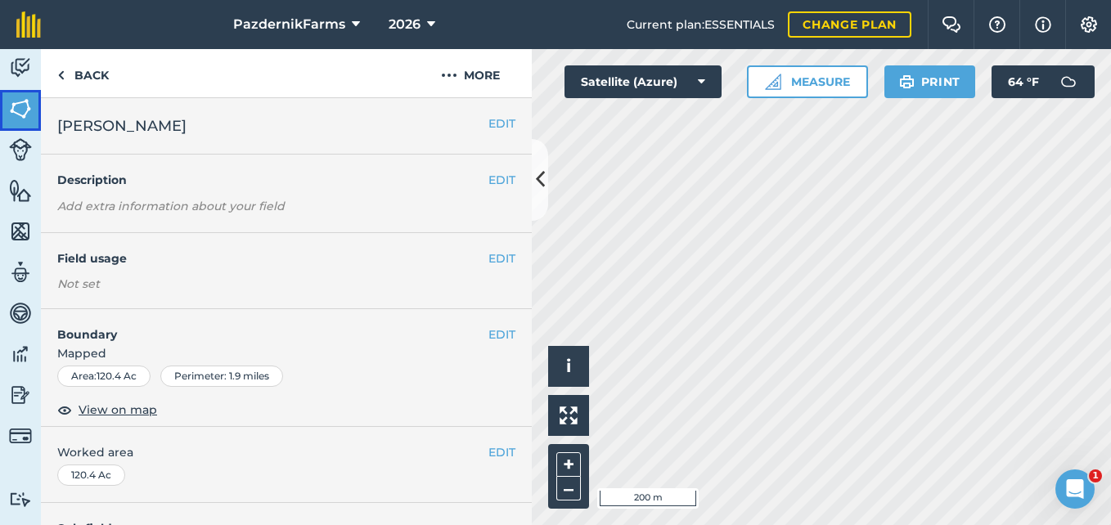
click at [19, 105] on img at bounding box center [20, 109] width 23 height 25
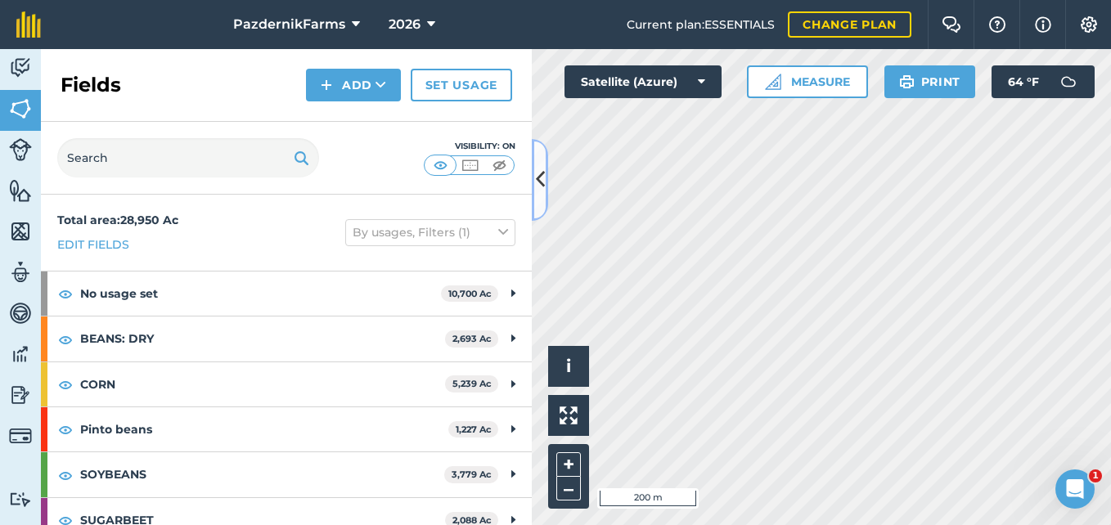
click at [533, 196] on button at bounding box center [540, 180] width 16 height 82
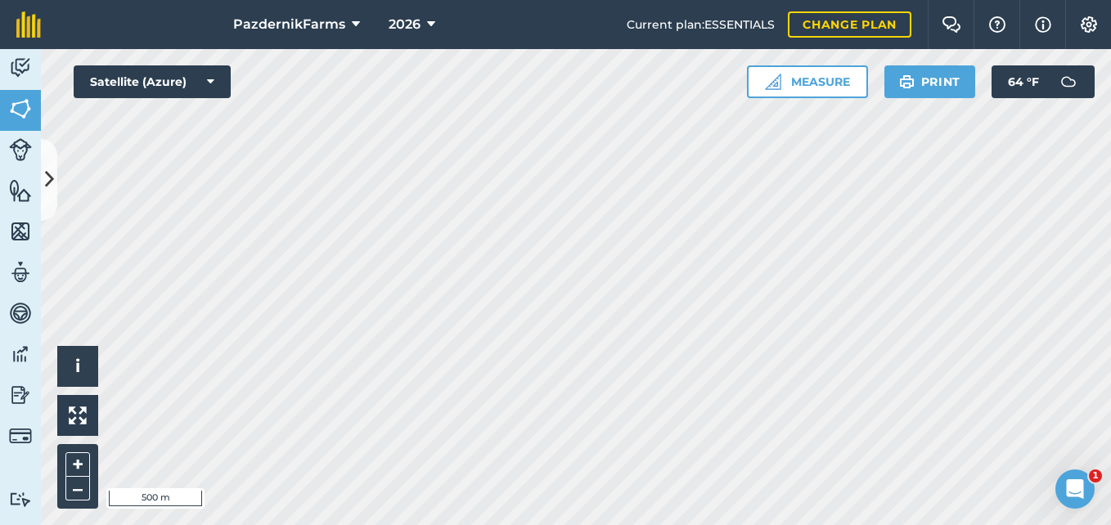
click at [330, 34] on div "PazdernikFarms 2026 Current plan : ESSENTIALS Change plan Farm Chat Help Info S…" at bounding box center [555, 262] width 1111 height 525
click at [520, 29] on div "PazdernikFarms 2026 Current plan : ESSENTIALS Change plan Farm Chat Help Info S…" at bounding box center [555, 262] width 1111 height 525
click at [52, 182] on icon at bounding box center [49, 179] width 9 height 29
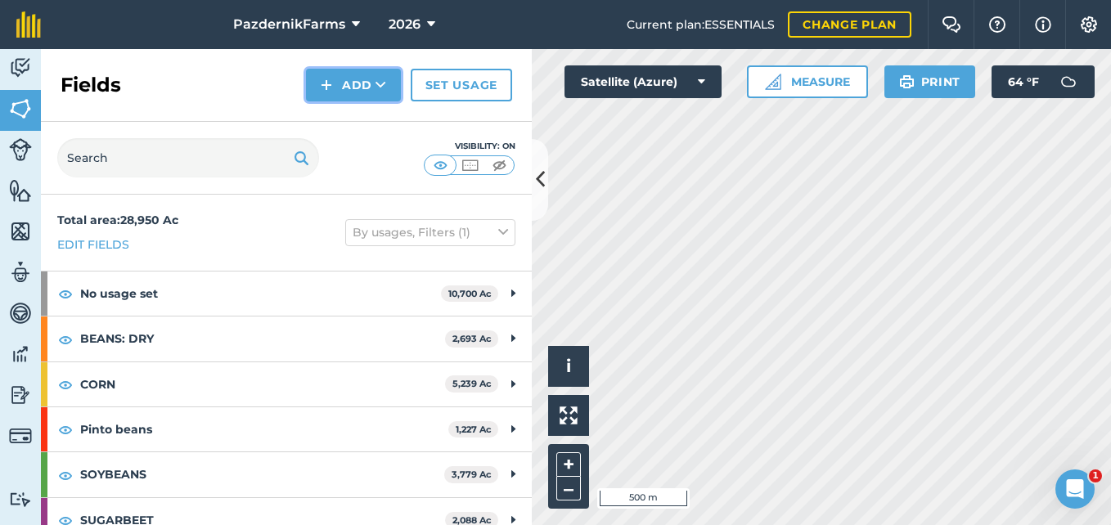
click at [362, 87] on button "Add" at bounding box center [353, 85] width 95 height 33
click at [344, 124] on link "Draw" at bounding box center [353, 122] width 90 height 36
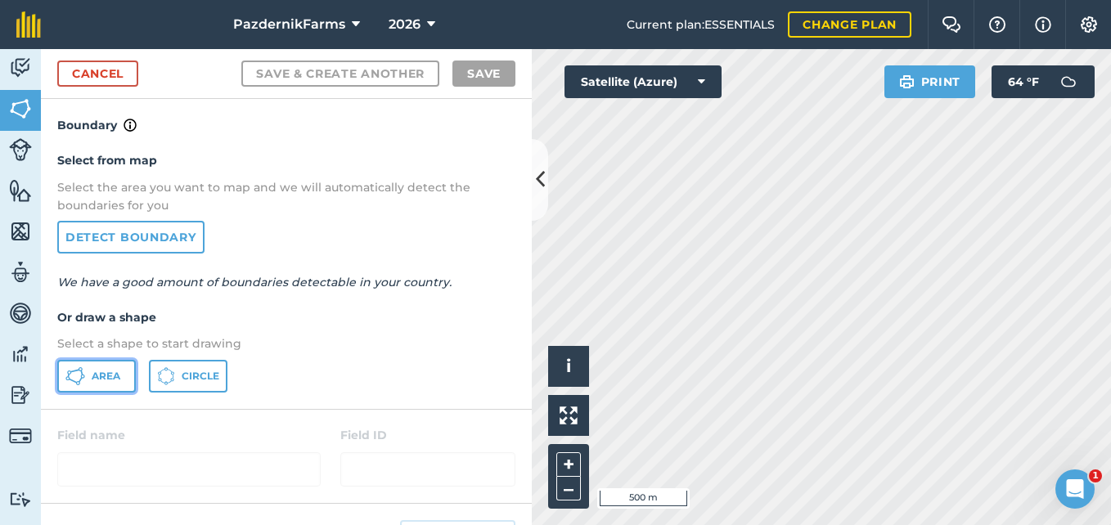
click at [111, 368] on button "Area" at bounding box center [96, 376] width 79 height 33
click at [534, 190] on button at bounding box center [540, 180] width 16 height 82
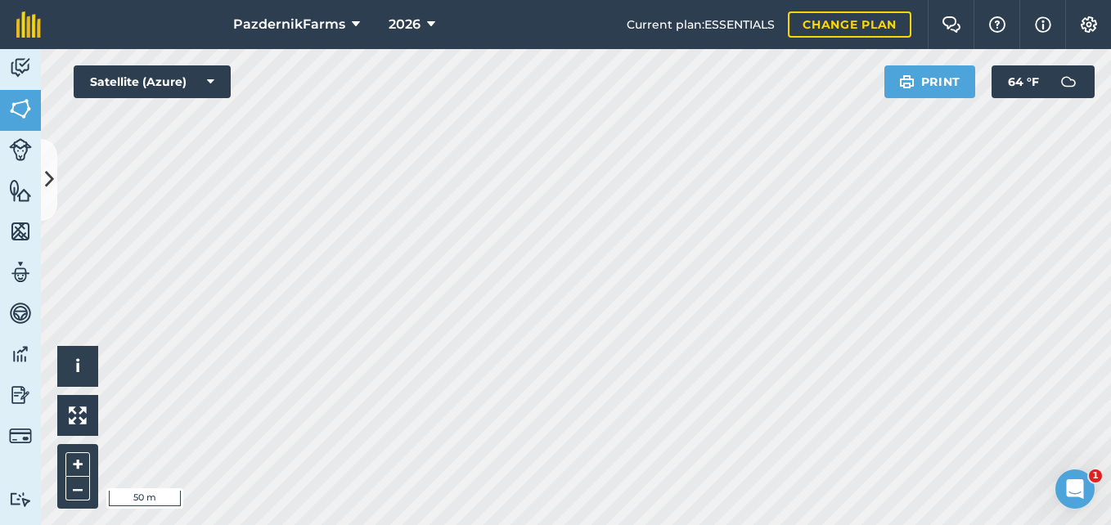
click at [492, 12] on div "PazdernikFarms 2026 Current plan : ESSENTIALS Change plan Farm Chat Help Info S…" at bounding box center [555, 262] width 1111 height 525
drag, startPoint x: 53, startPoint y: 191, endPoint x: 102, endPoint y: 258, distance: 82.5
click at [53, 192] on icon at bounding box center [49, 179] width 9 height 29
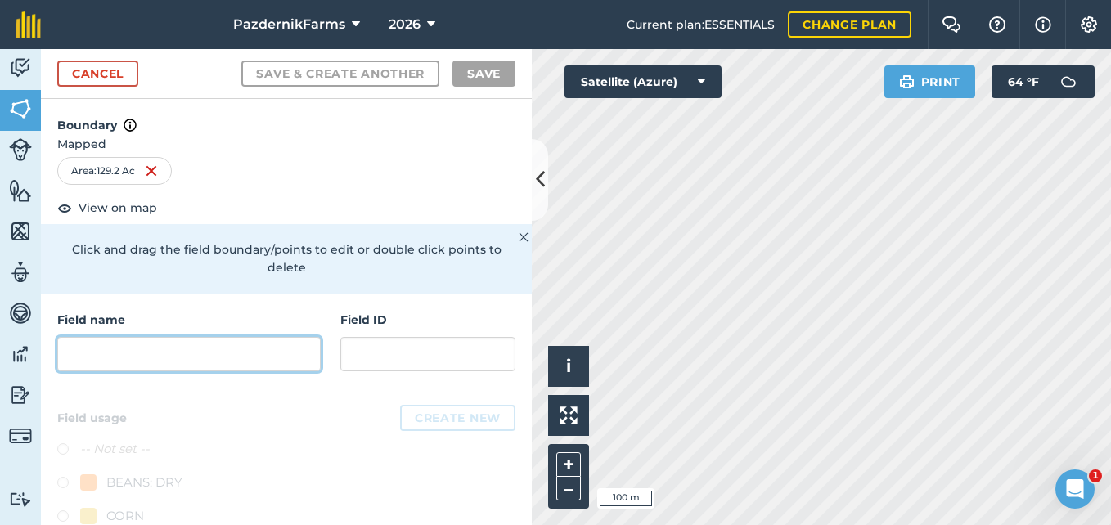
click at [159, 358] on input "text" at bounding box center [188, 354] width 263 height 34
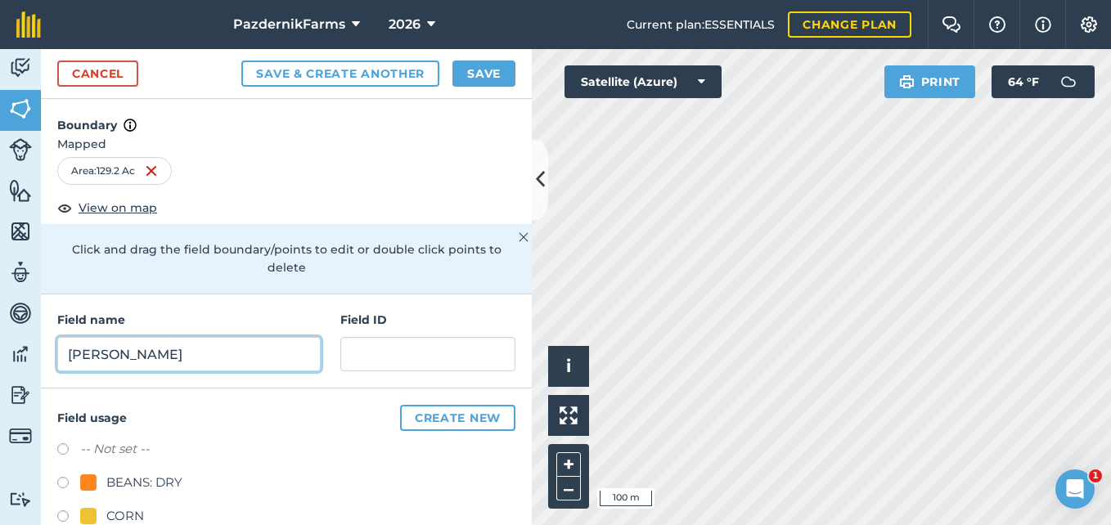
type input "[PERSON_NAME]"
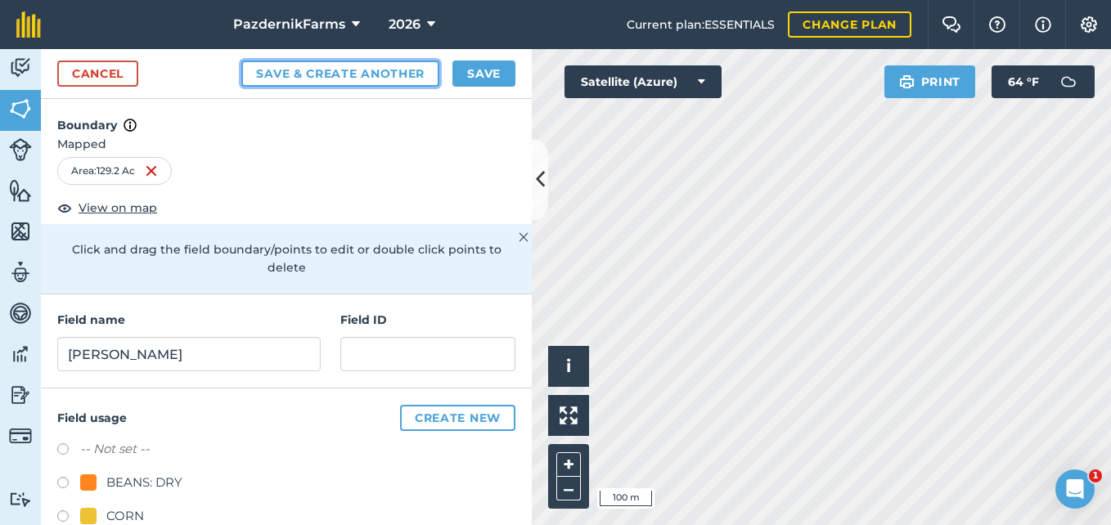
click at [321, 84] on button "Save & Create Another" at bounding box center [340, 74] width 198 height 26
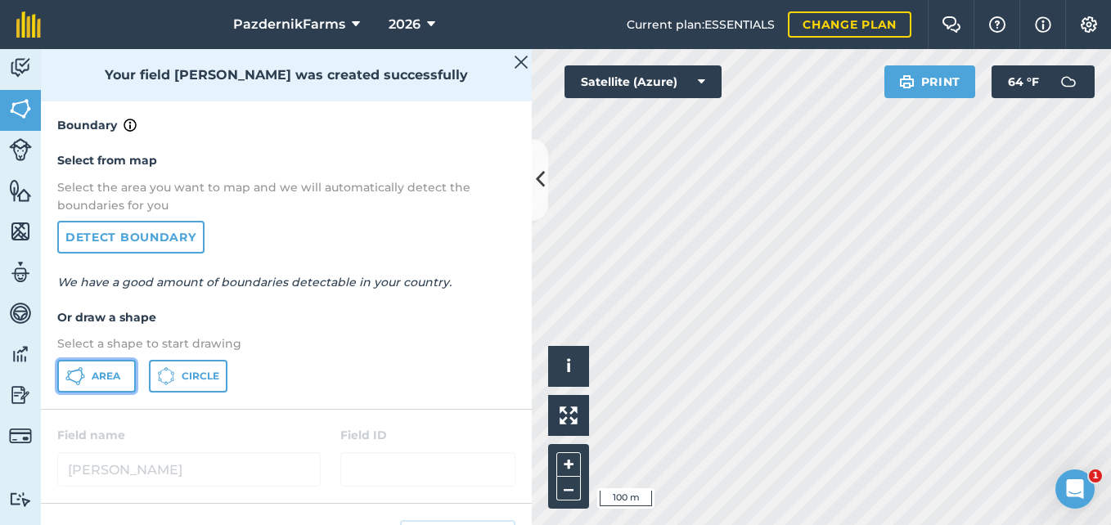
click at [118, 371] on span "Area" at bounding box center [106, 376] width 29 height 13
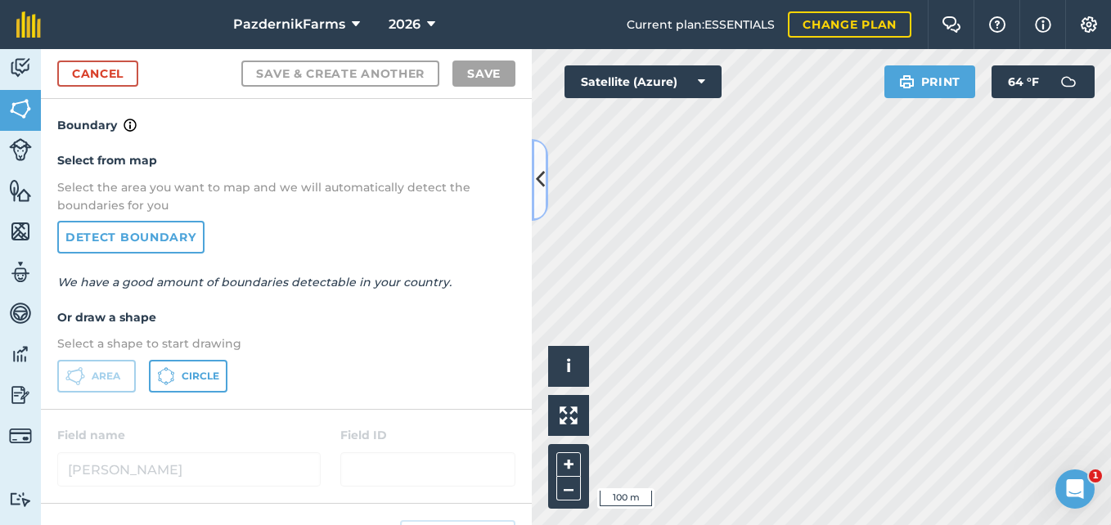
click at [537, 184] on icon at bounding box center [540, 179] width 9 height 29
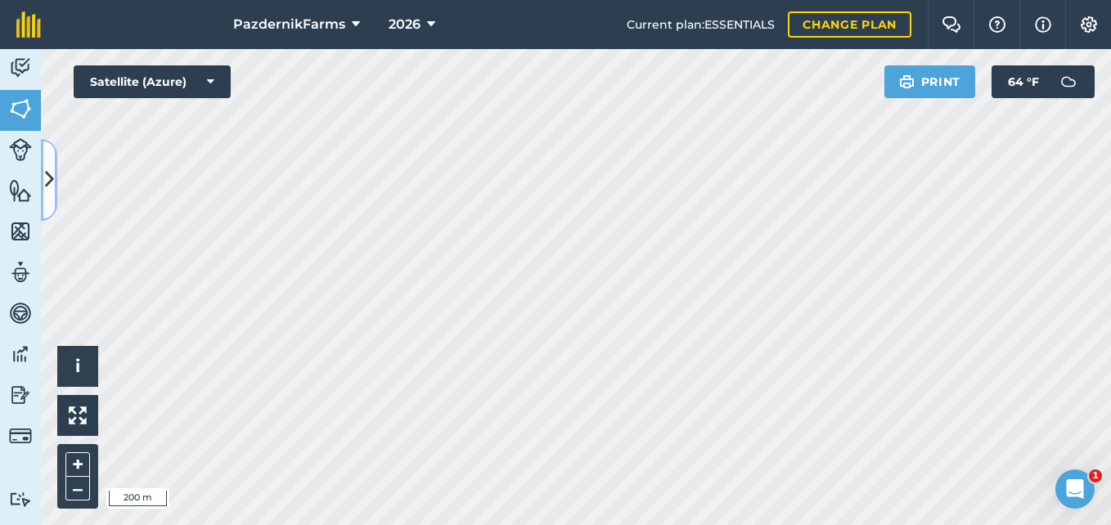
click at [56, 192] on button at bounding box center [49, 180] width 16 height 82
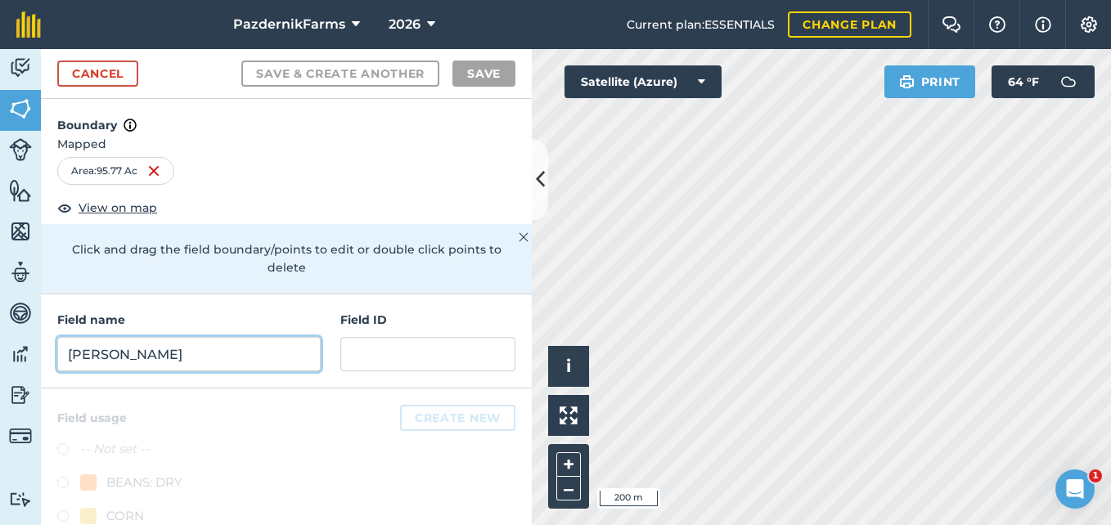
click at [182, 353] on input "[PERSON_NAME]" at bounding box center [188, 354] width 263 height 34
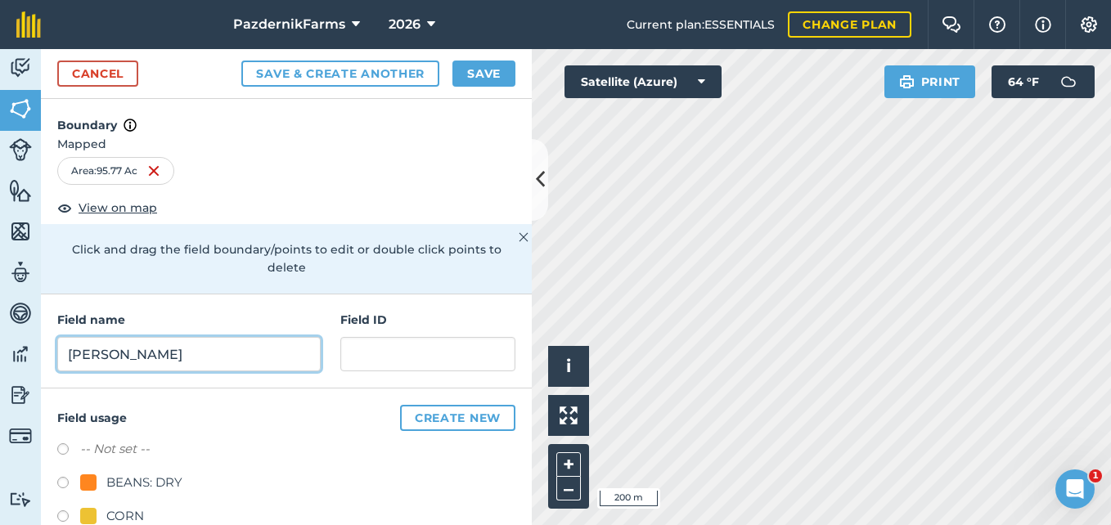
type input "[PERSON_NAME]"
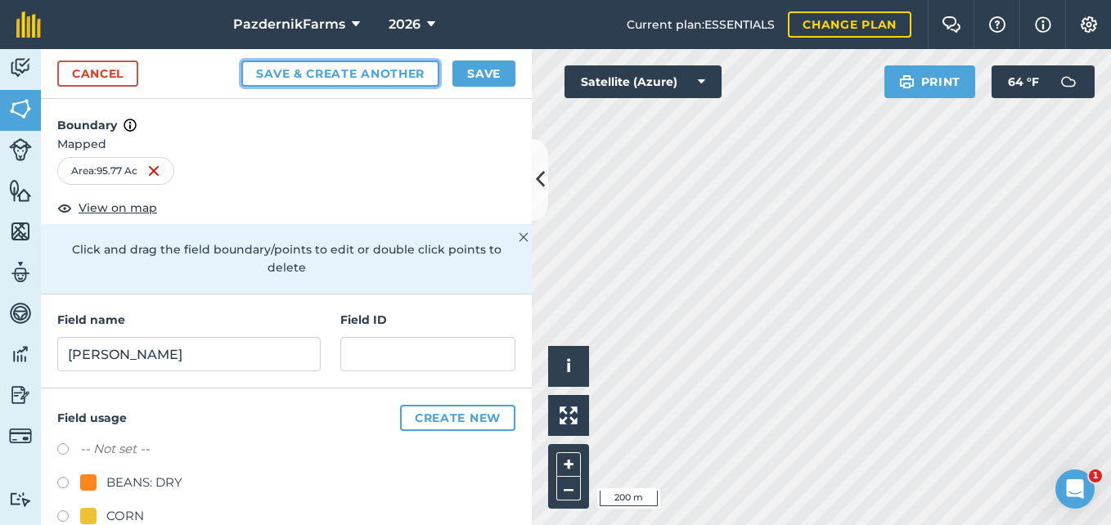
click at [384, 79] on button "Save & Create Another" at bounding box center [340, 74] width 198 height 26
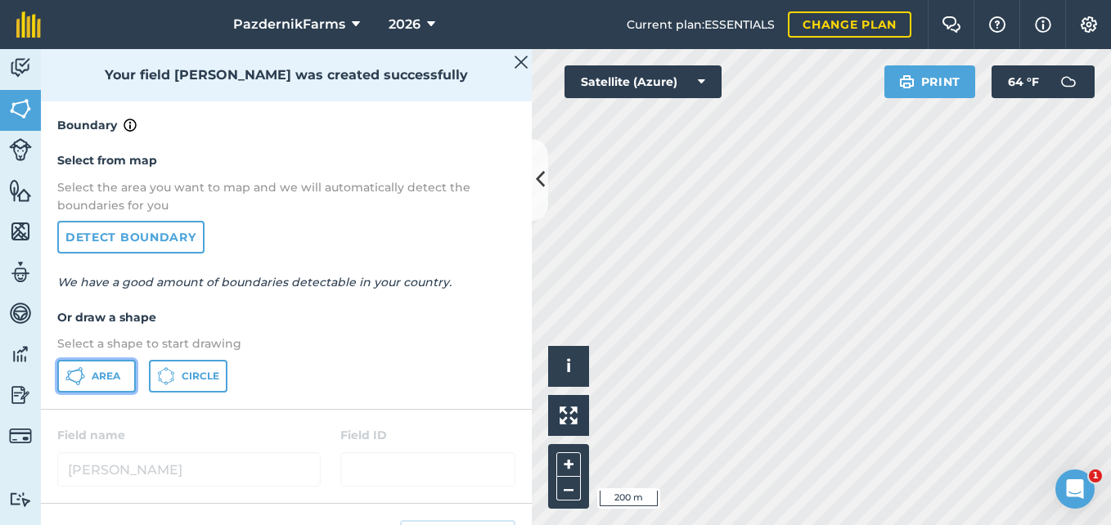
click at [106, 376] on span "Area" at bounding box center [106, 376] width 29 height 13
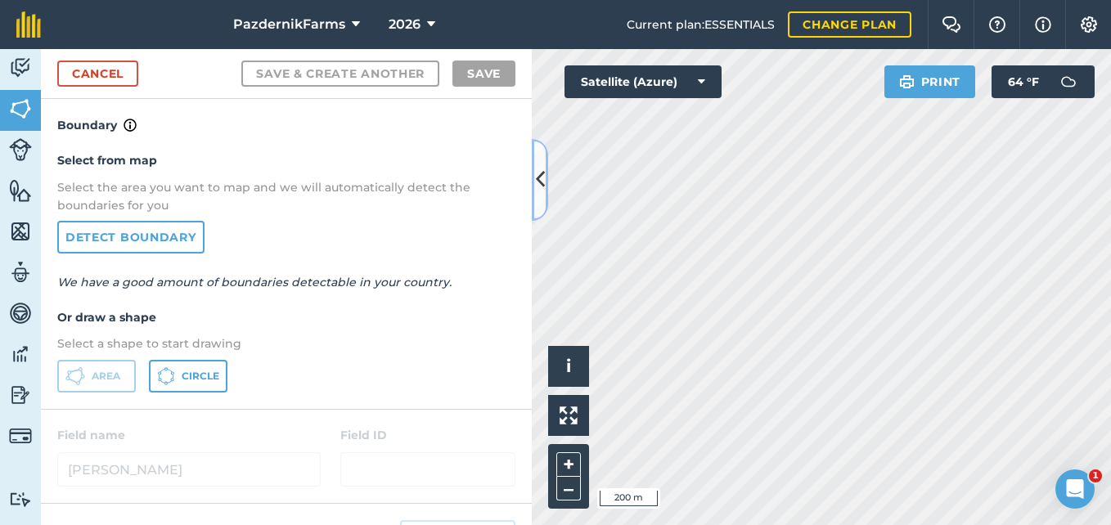
click at [537, 201] on button at bounding box center [540, 180] width 16 height 82
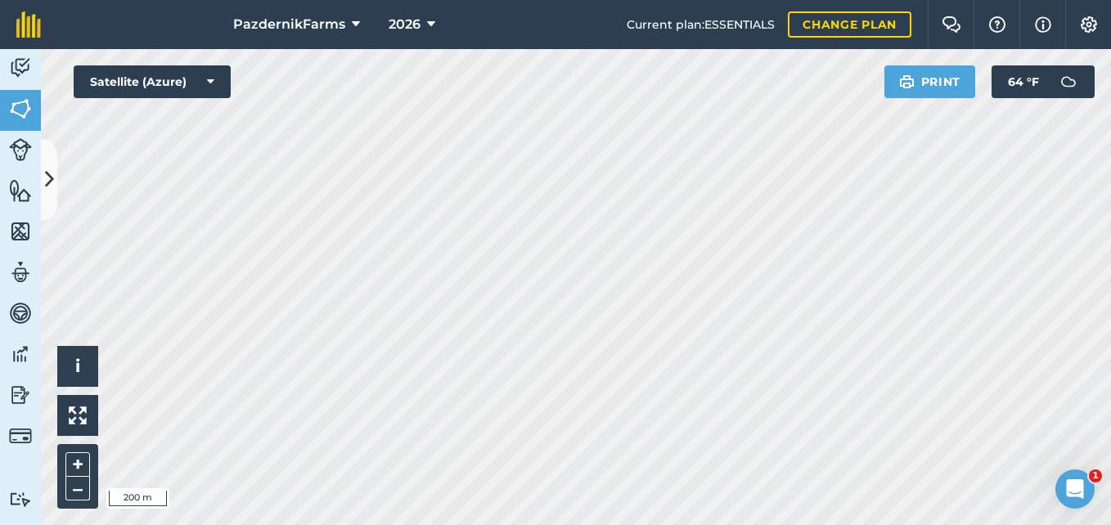
click at [656, 47] on div "PazdernikFarms 2026 Current plan : ESSENTIALS Change plan Farm Chat Help Info S…" at bounding box center [555, 262] width 1111 height 525
click at [418, 524] on html "PazdernikFarms 2026 Current plan : ESSENTIALS Change plan Farm Chat Help Info S…" at bounding box center [555, 262] width 1111 height 525
click at [53, 196] on button at bounding box center [49, 180] width 16 height 82
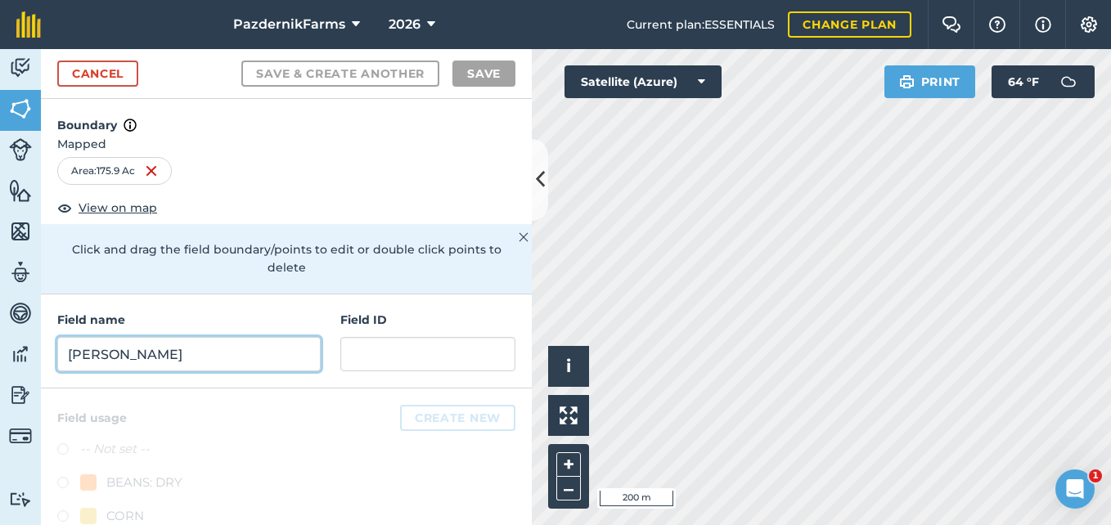
click at [201, 362] on input "[PERSON_NAME]" at bounding box center [188, 354] width 263 height 34
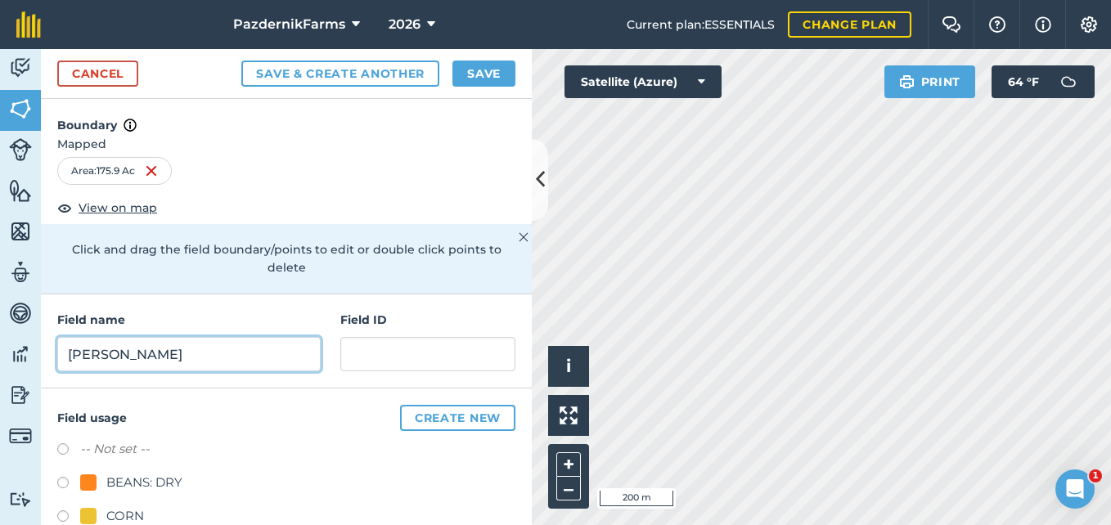
type input "[PERSON_NAME]"
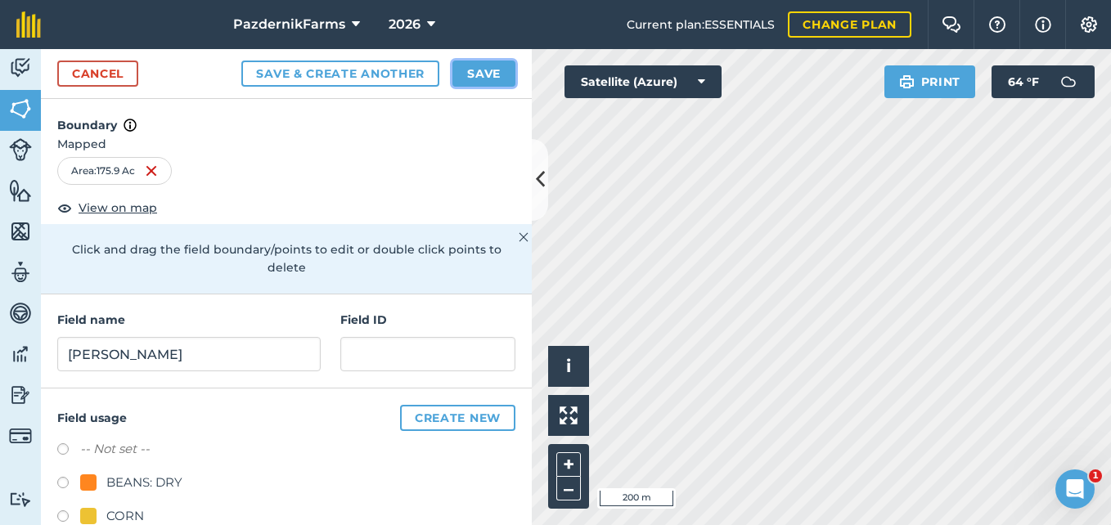
click at [479, 83] on button "Save" at bounding box center [483, 74] width 63 height 26
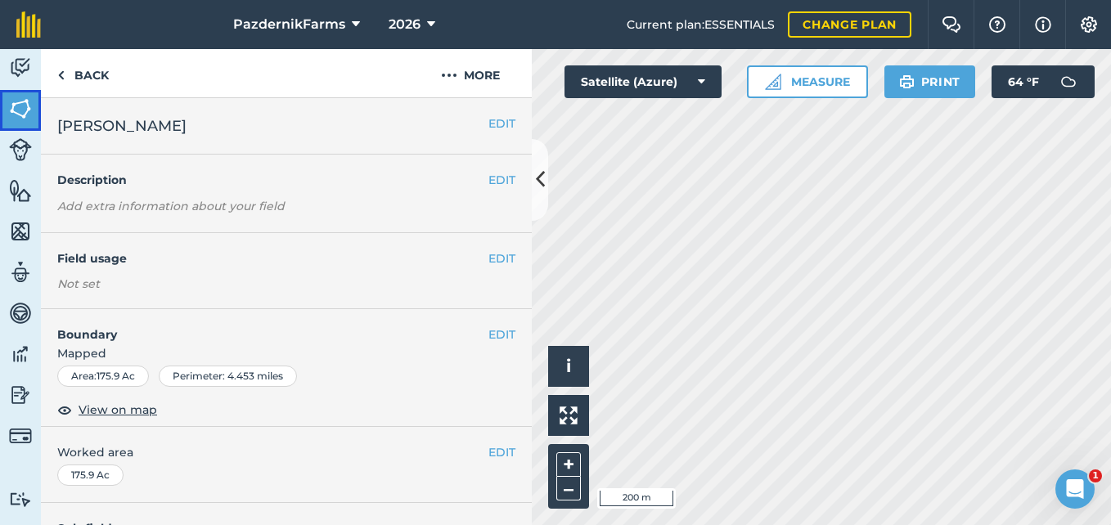
click at [20, 108] on img at bounding box center [20, 109] width 23 height 25
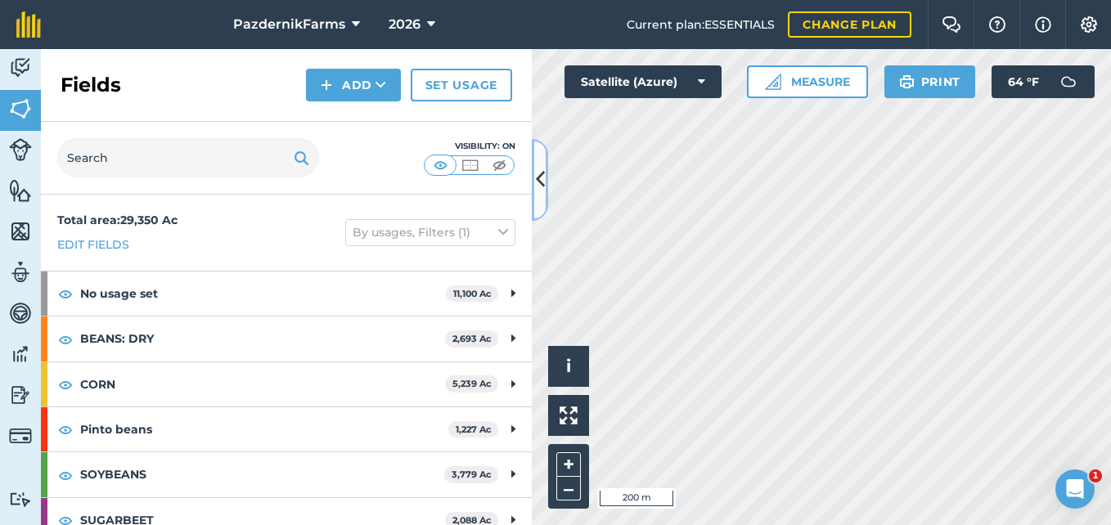
click at [535, 198] on button at bounding box center [540, 180] width 16 height 82
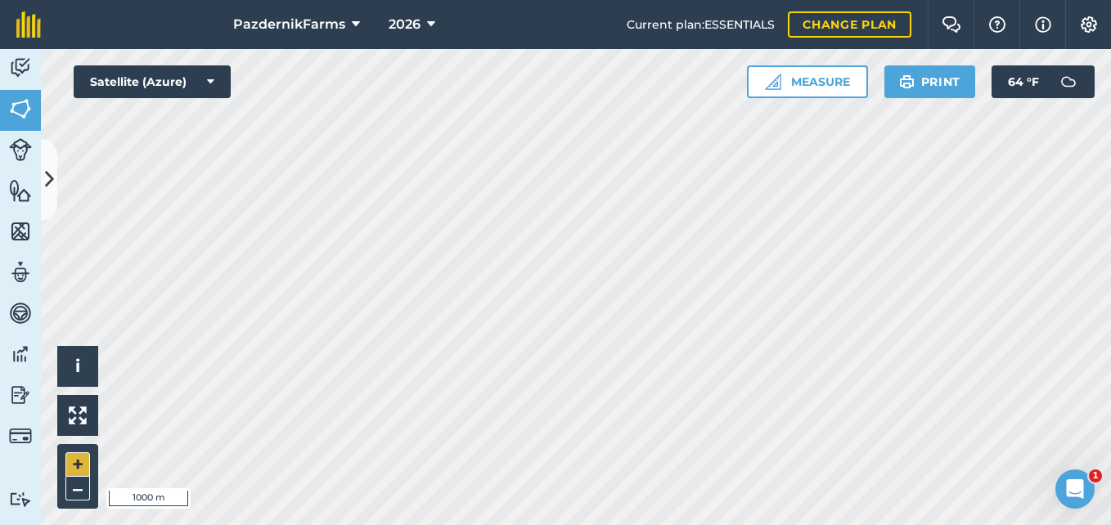
click at [89, 455] on div "Click to start drawing i © 2025 TomTom, Microsoft 1000 m + –" at bounding box center [576, 287] width 1070 height 476
